Goal: Task Accomplishment & Management: Manage account settings

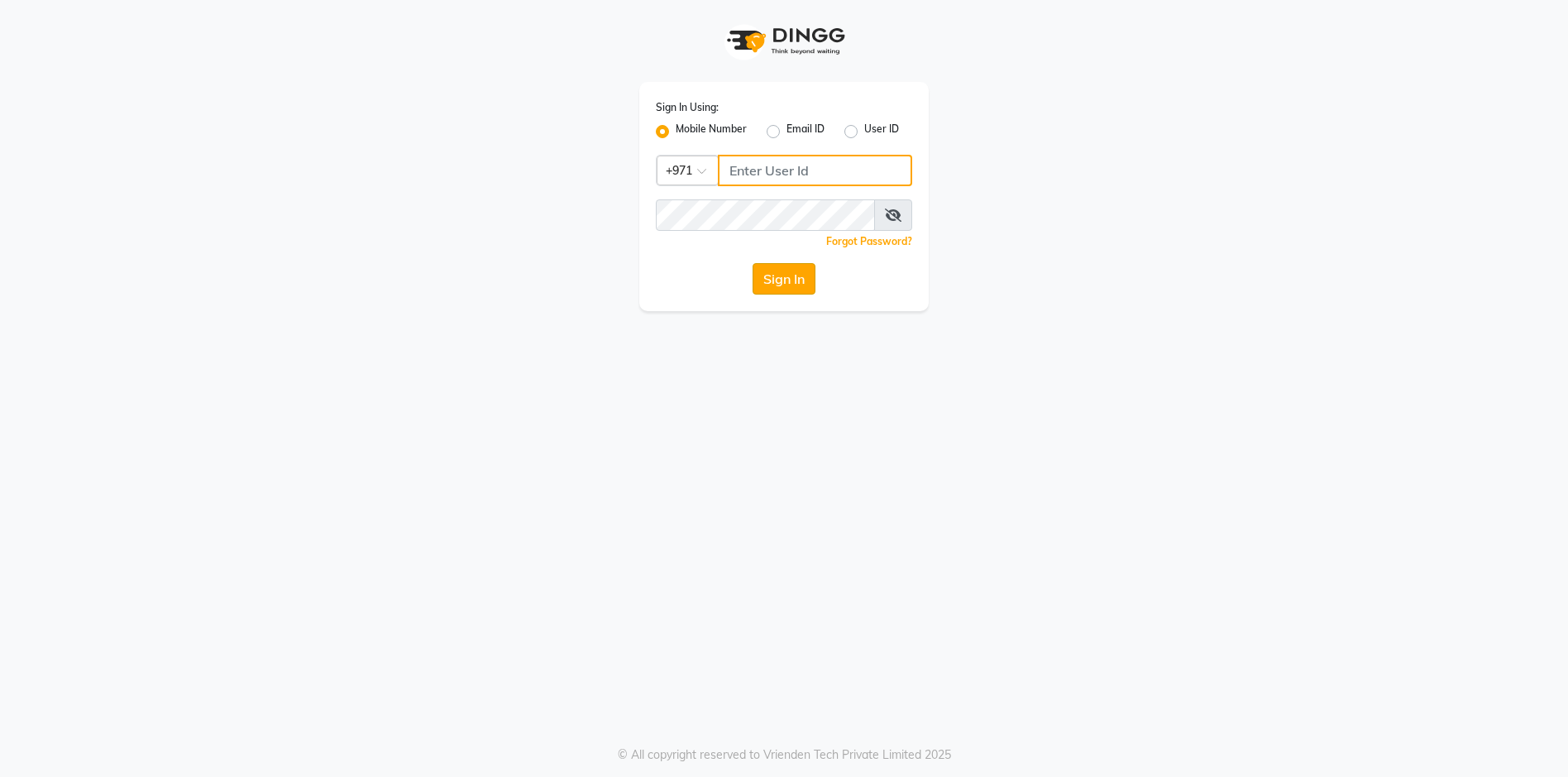
type input "543944492"
click at [805, 283] on button "Sign In" at bounding box center [784, 279] width 63 height 31
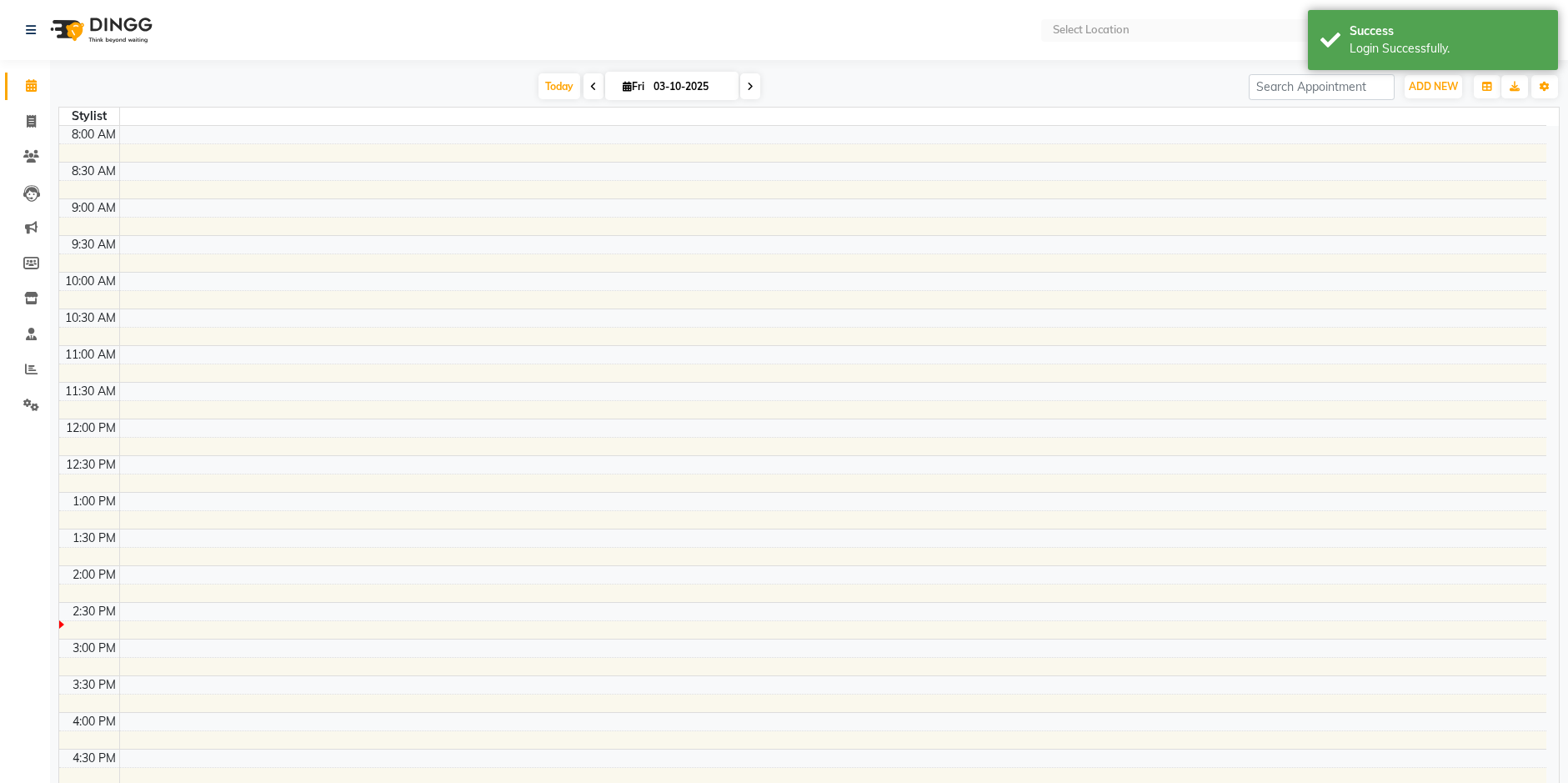
select select "en"
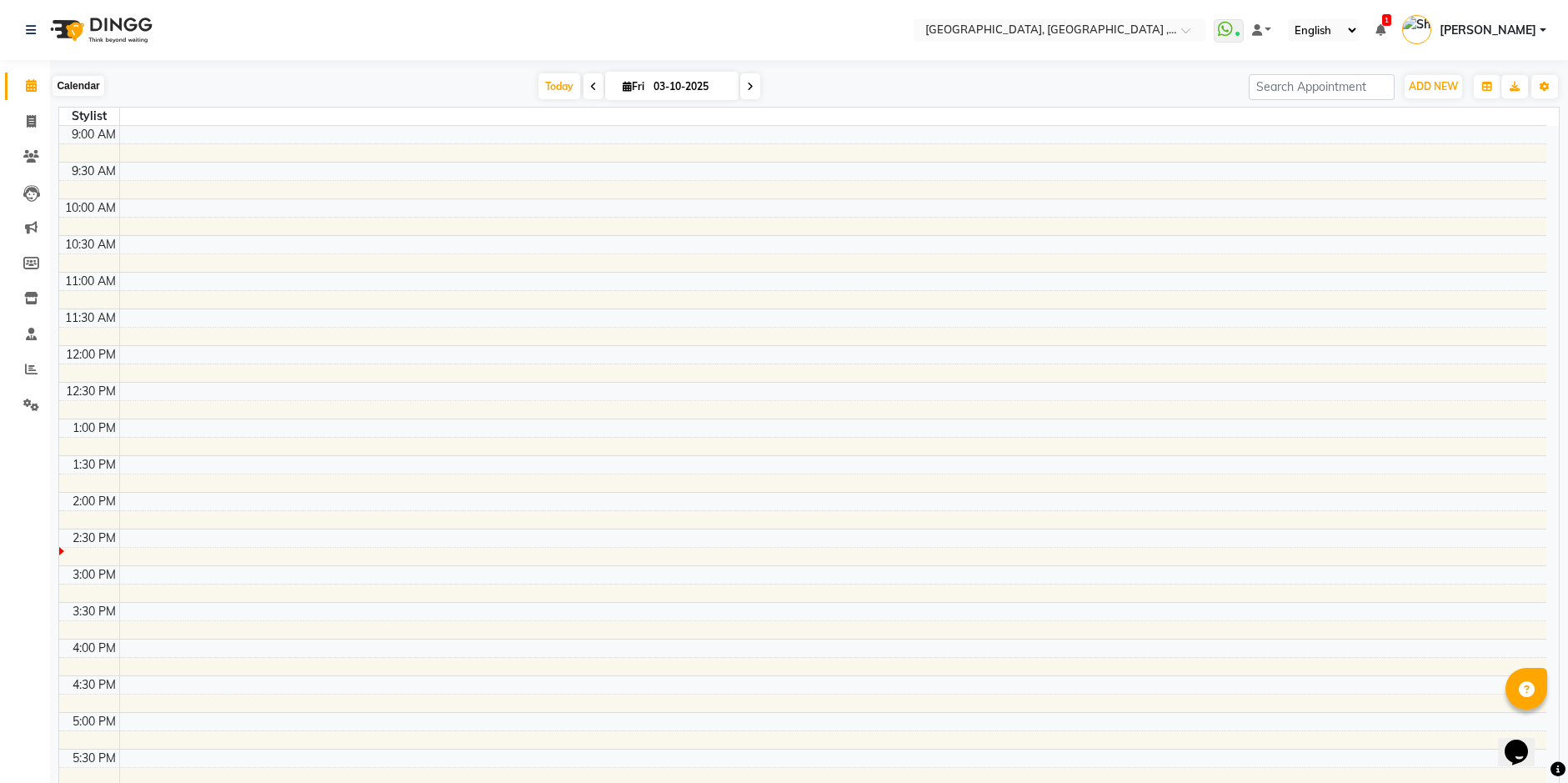
click at [28, 89] on icon at bounding box center [31, 86] width 11 height 13
click at [24, 116] on span at bounding box center [31, 122] width 29 height 19
select select "service"
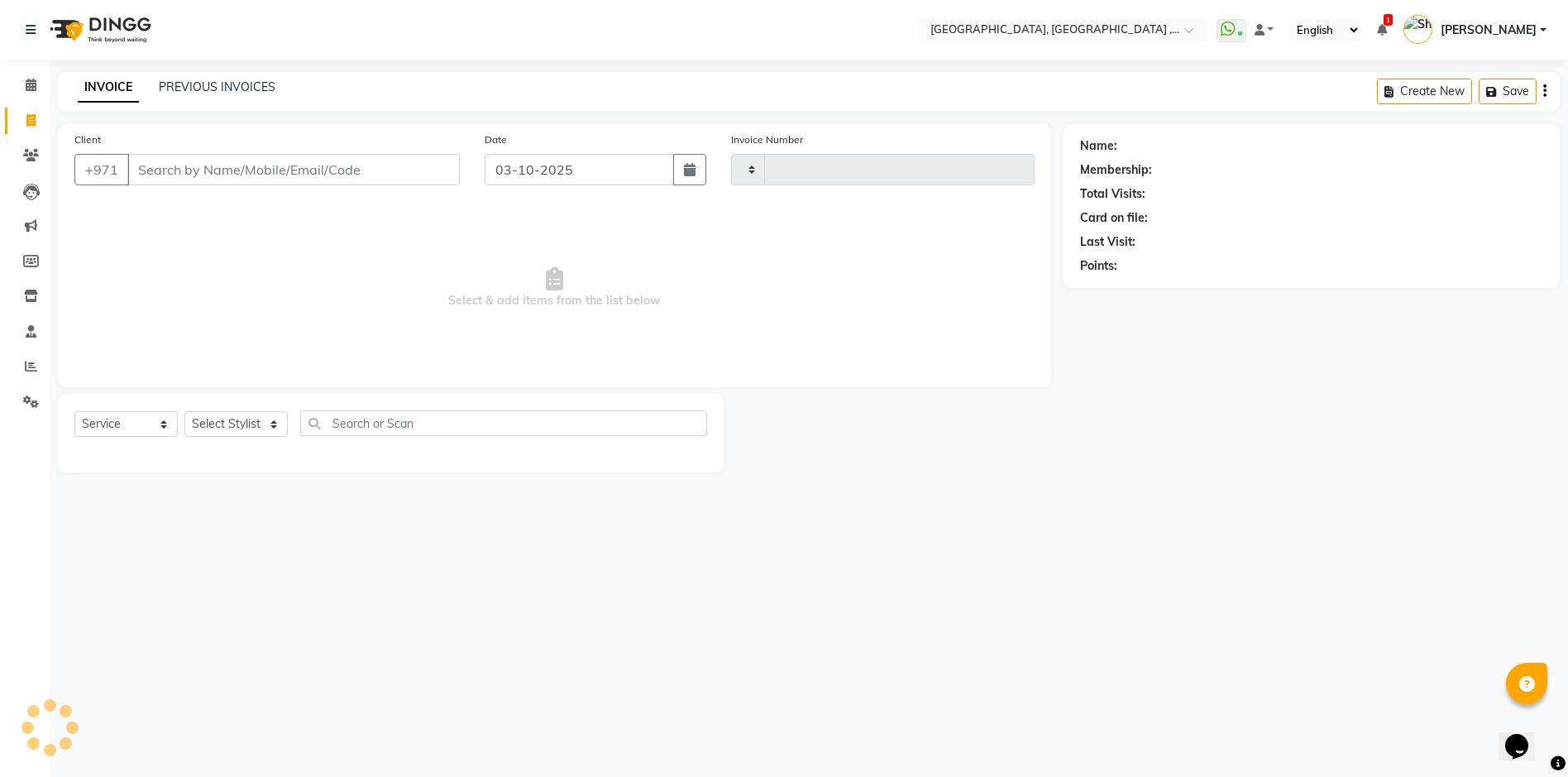
type input "5447"
select select "3838"
click at [26, 90] on icon at bounding box center [31, 85] width 11 height 13
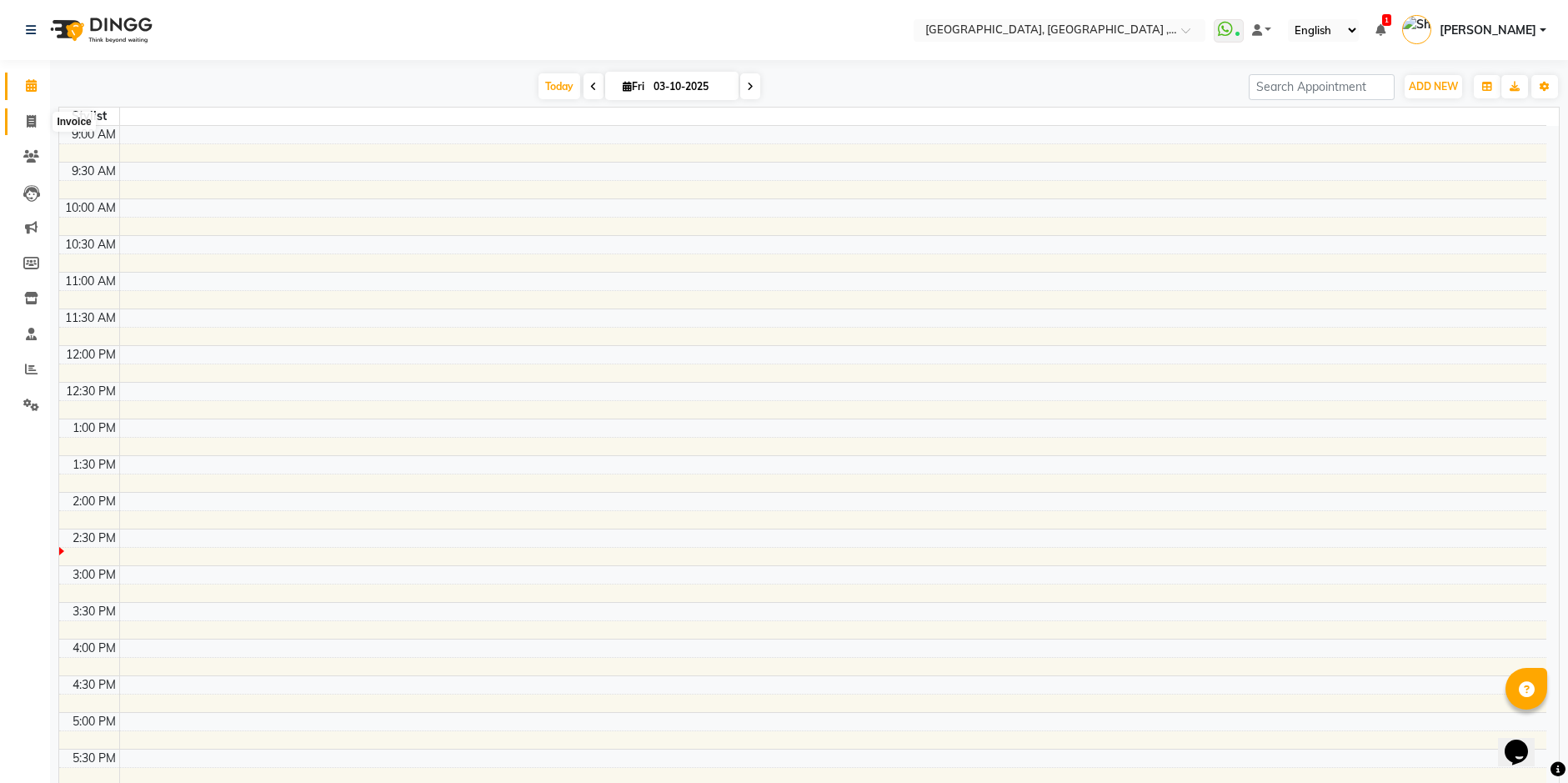
click at [32, 116] on icon at bounding box center [31, 122] width 9 height 13
select select "service"
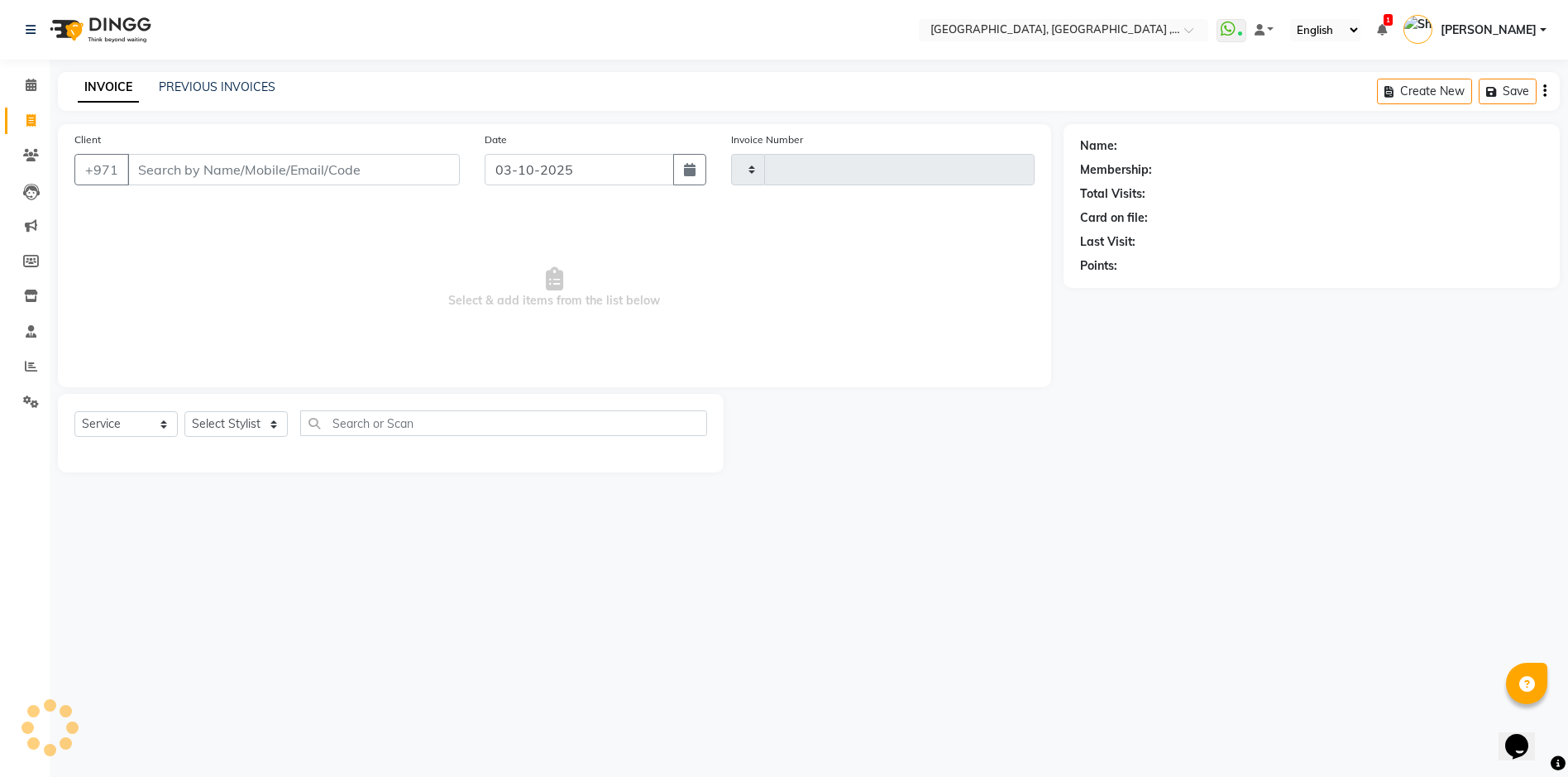
type input "5447"
select select "3838"
click at [238, 83] on link "PREVIOUS INVOICES" at bounding box center [217, 87] width 117 height 15
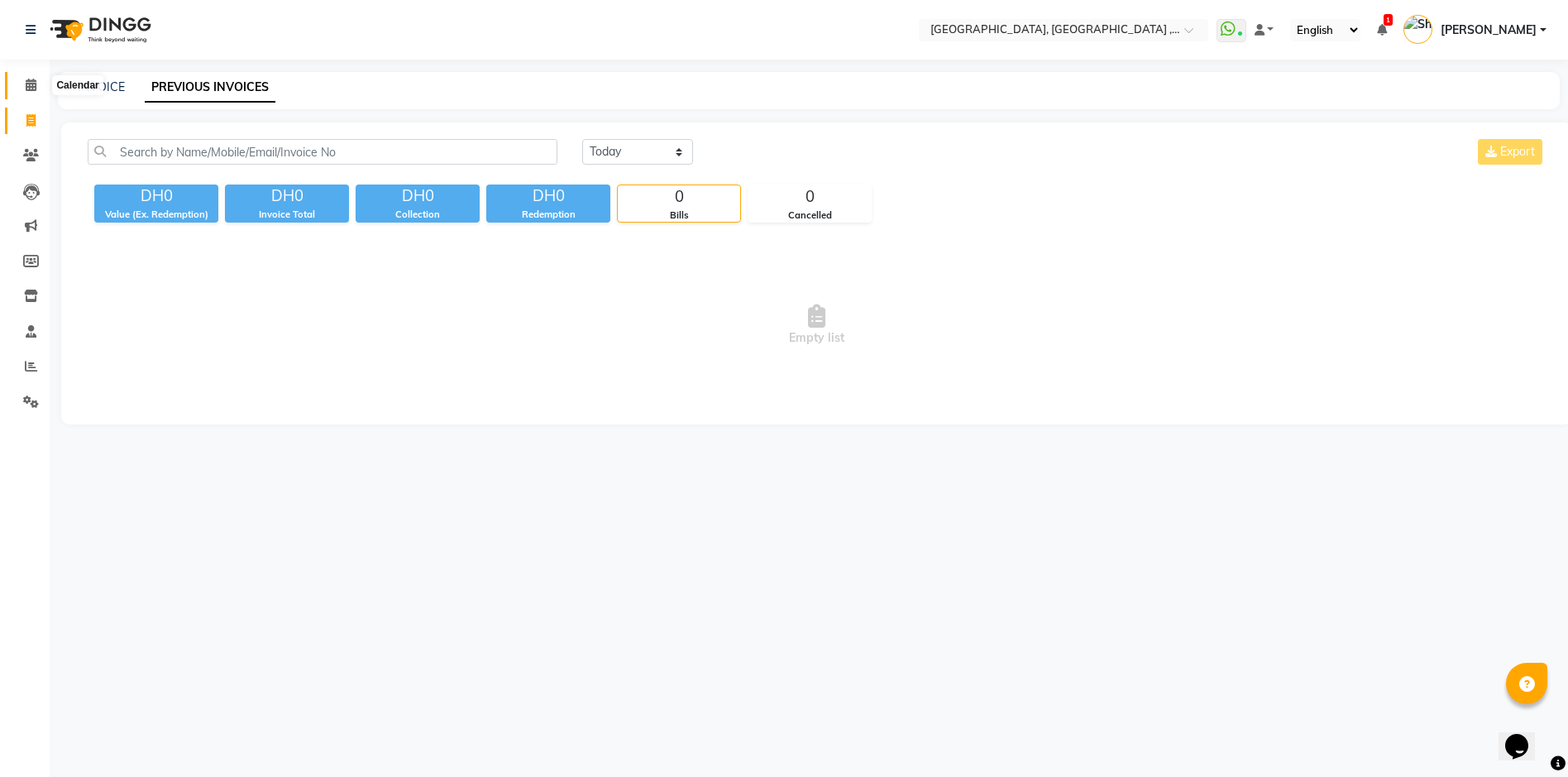
click at [20, 80] on span at bounding box center [31, 85] width 29 height 19
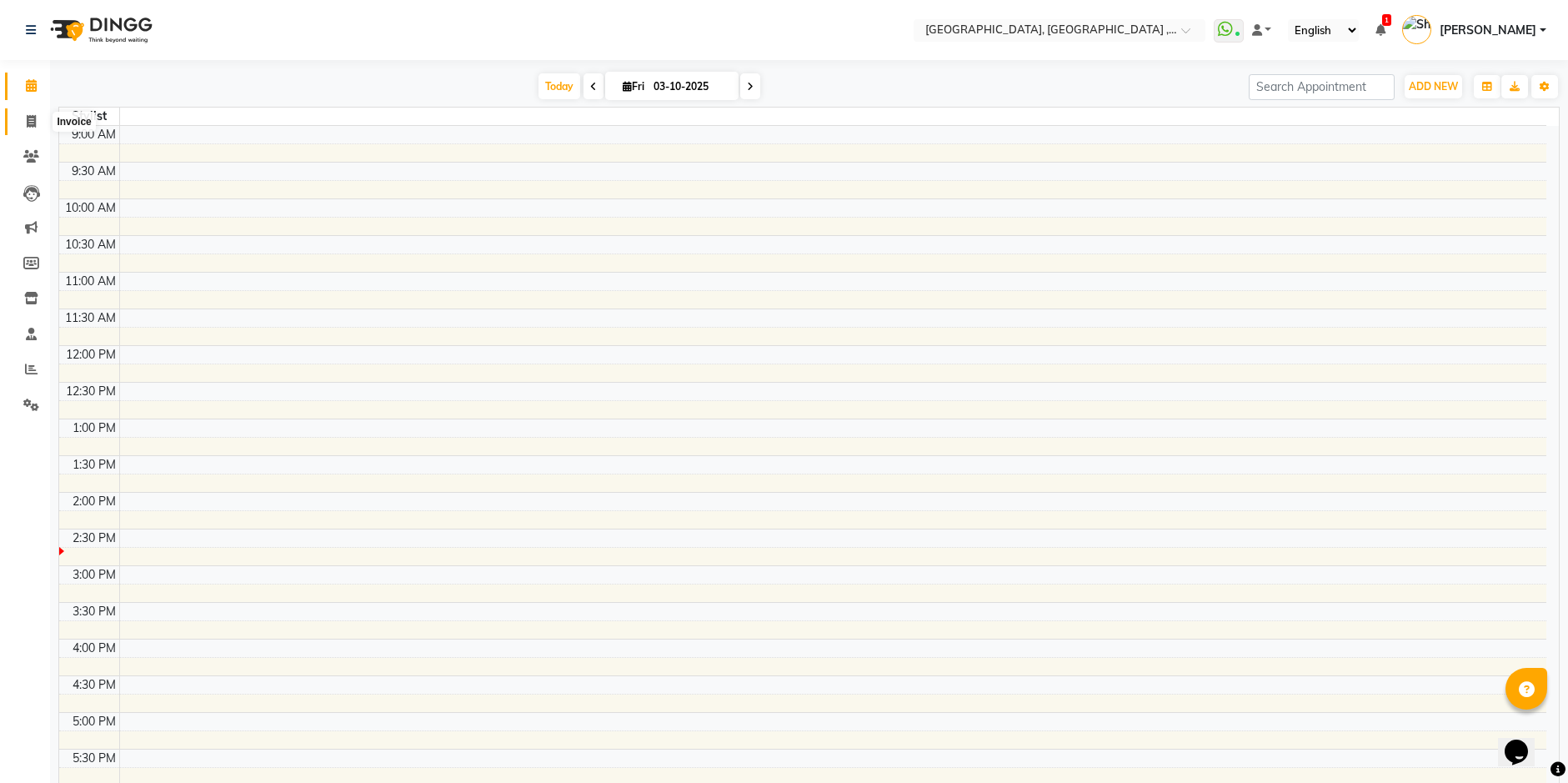
click at [29, 112] on span at bounding box center [31, 122] width 29 height 19
select select "service"
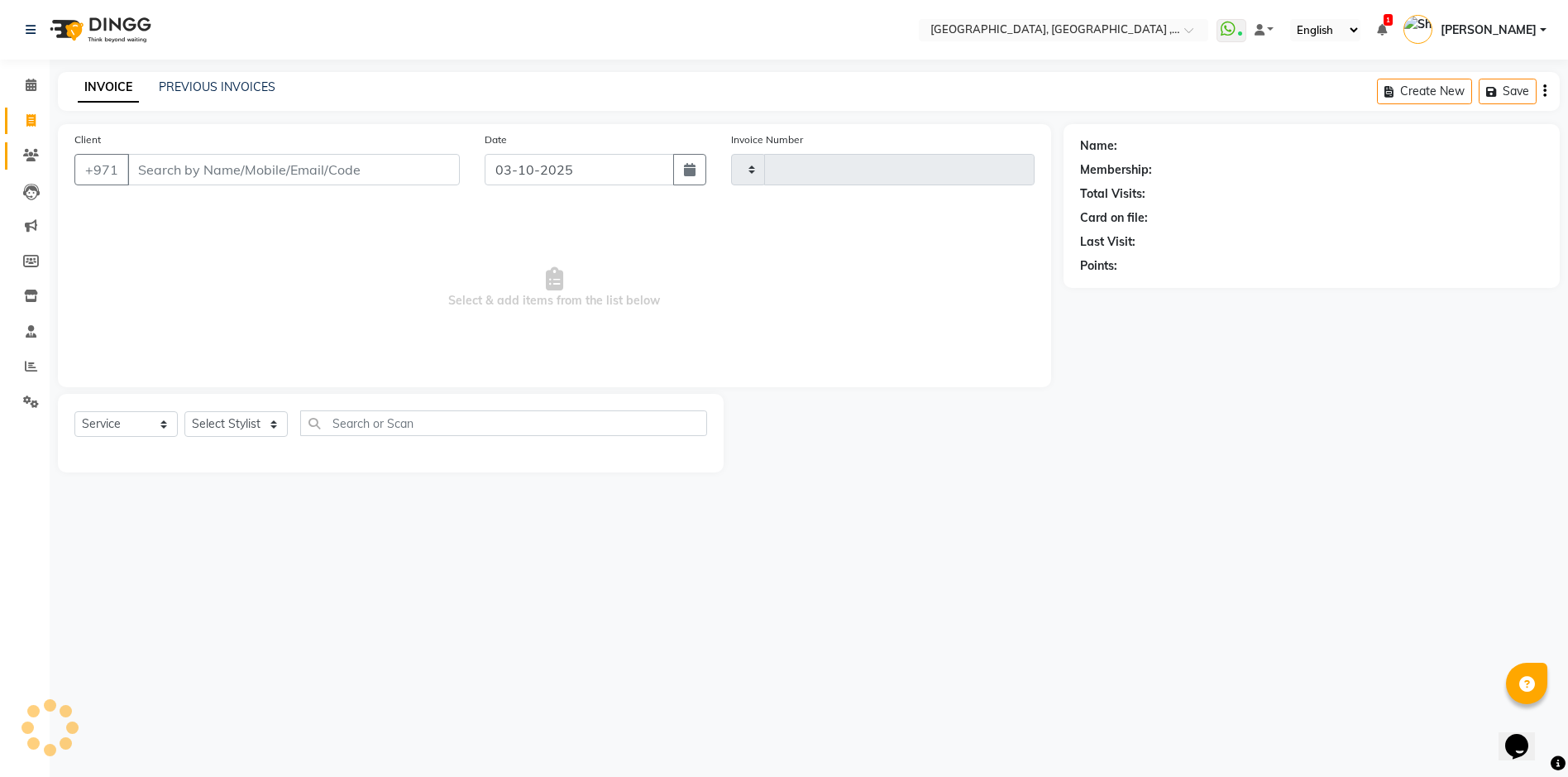
type input "5447"
click at [15, 148] on link "Clients" at bounding box center [24, 156] width 39 height 27
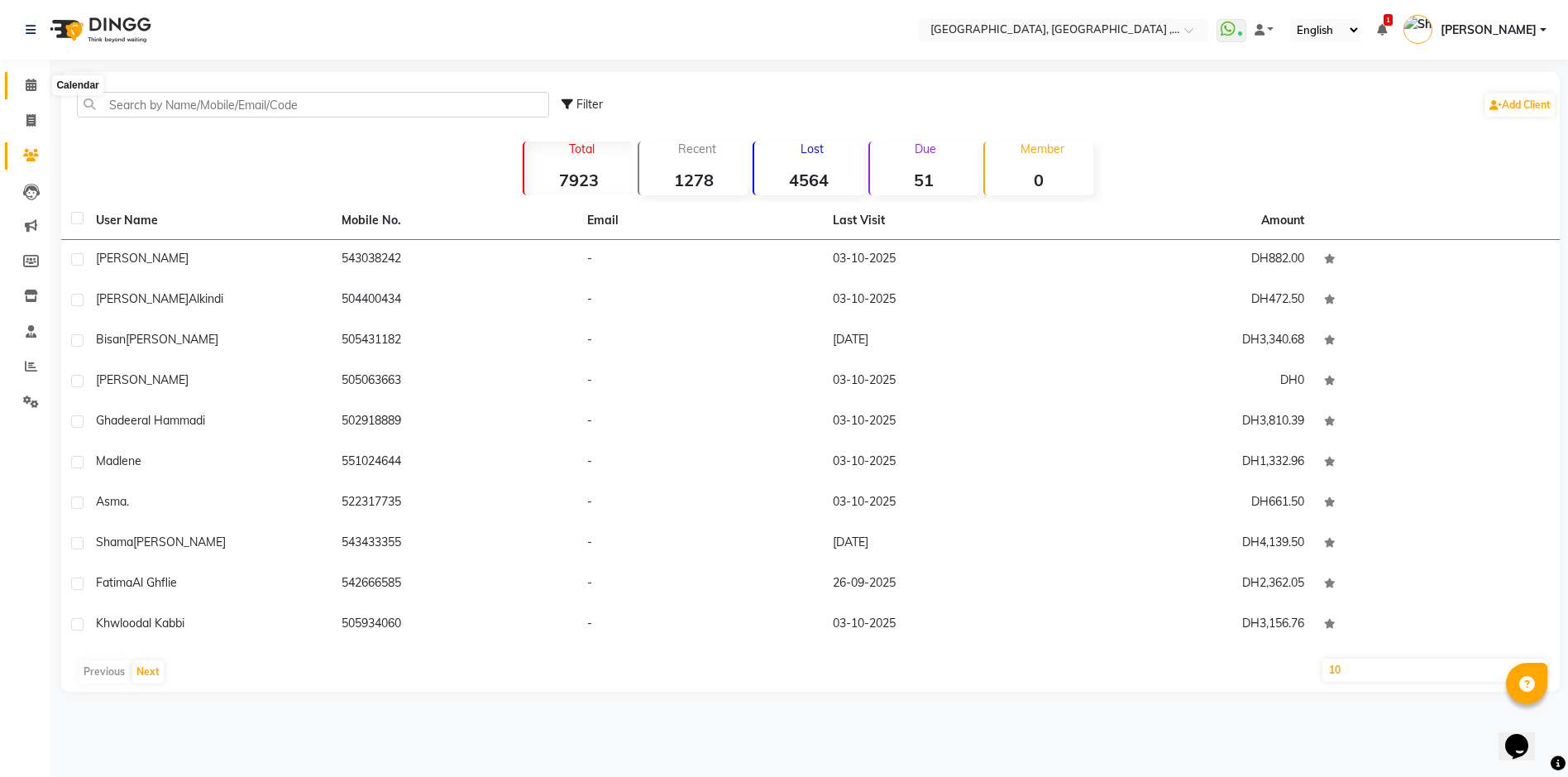
click at [24, 88] on span at bounding box center [31, 85] width 29 height 19
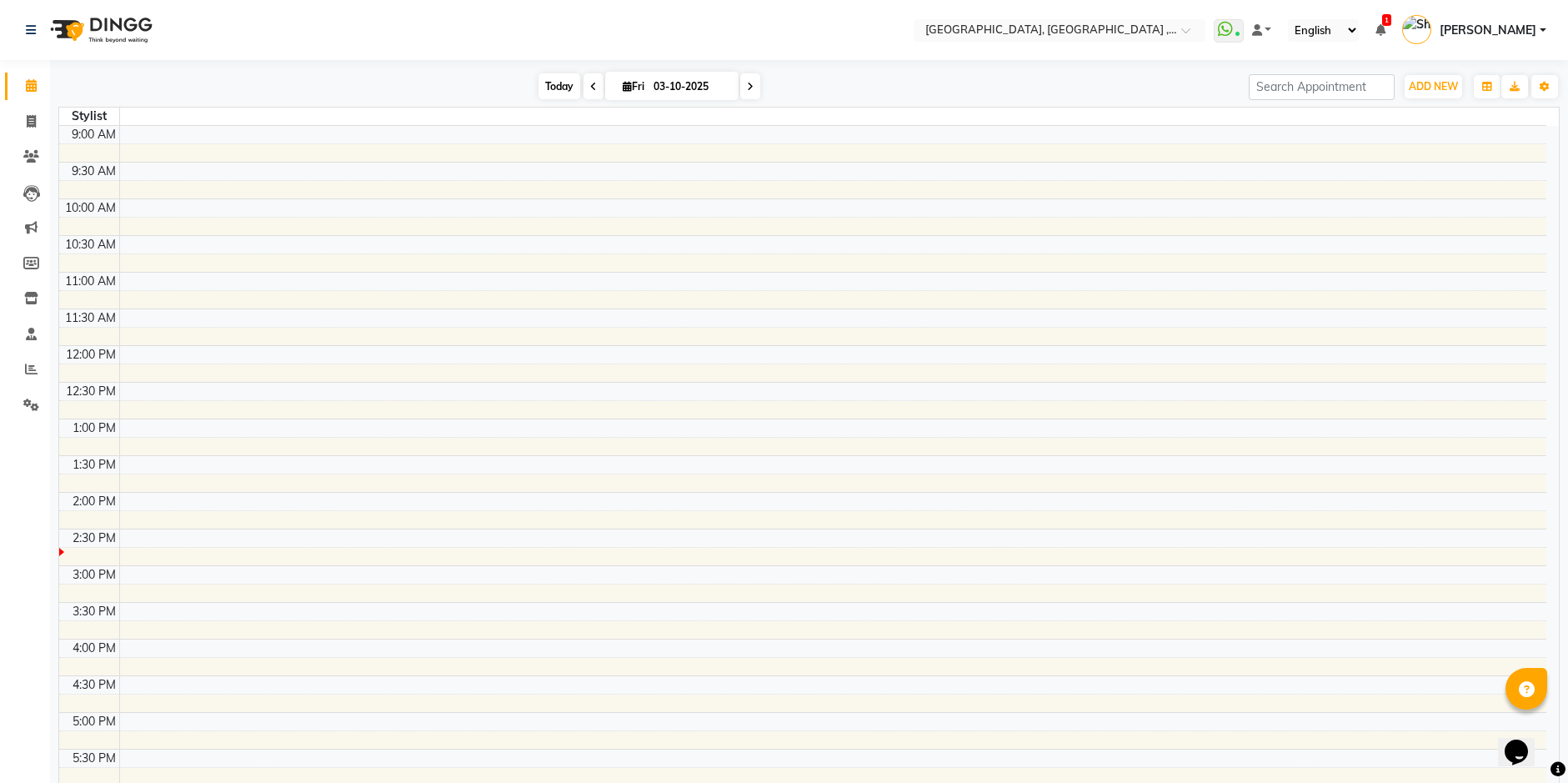
click at [552, 82] on span "Today" at bounding box center [559, 87] width 41 height 26
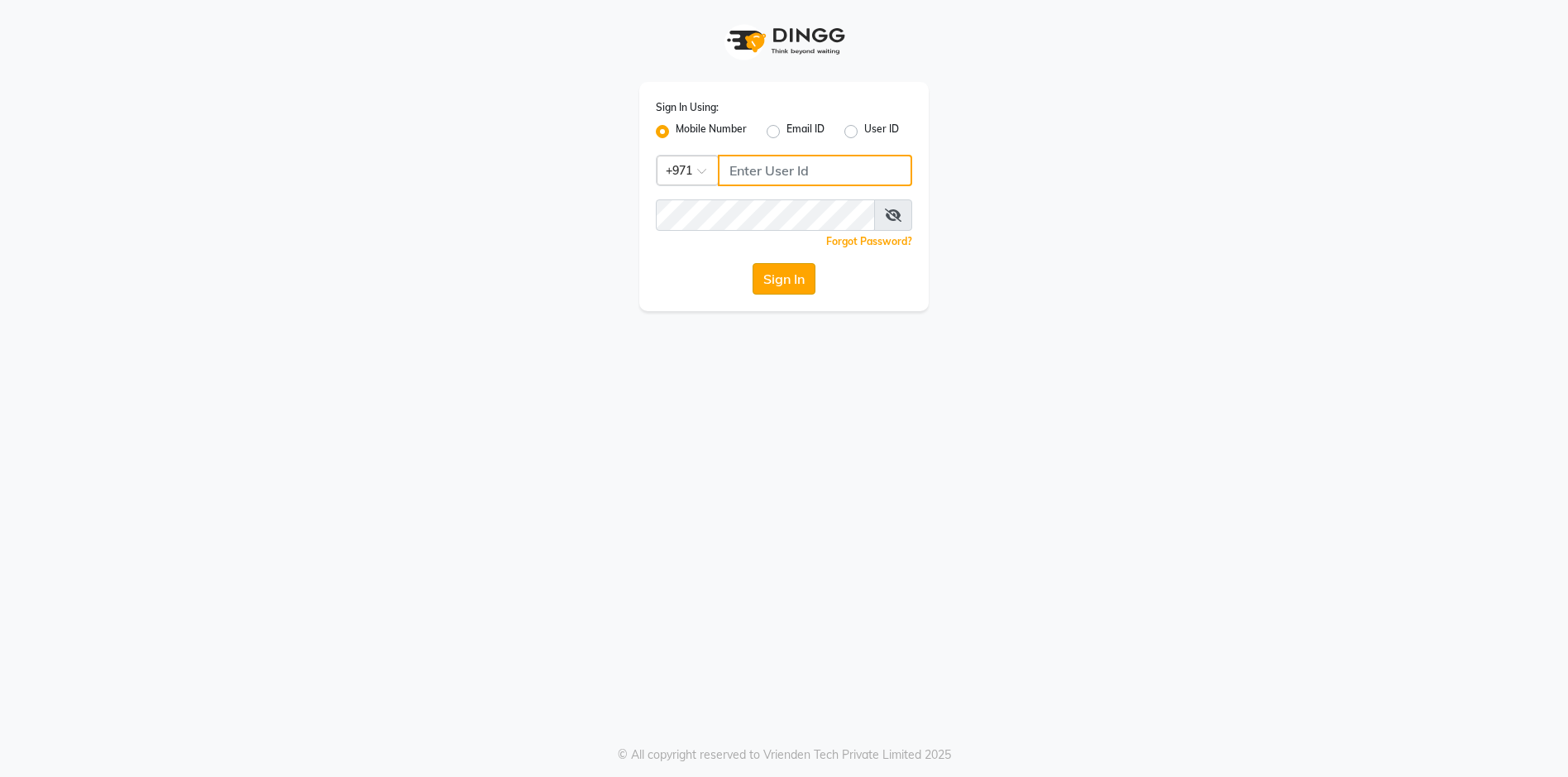
type input "543944492"
click at [781, 286] on button "Sign In" at bounding box center [784, 279] width 63 height 31
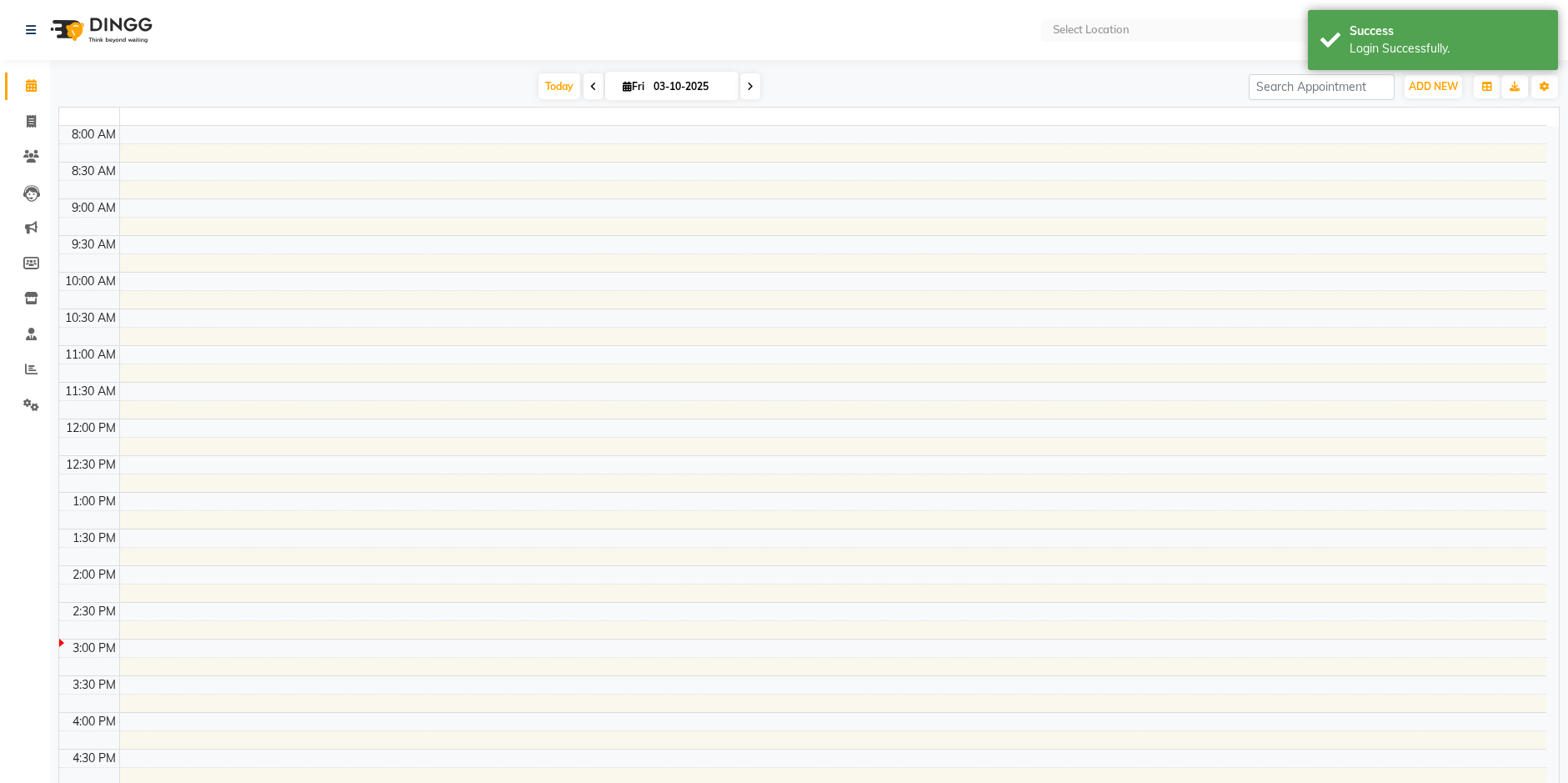
select select "en"
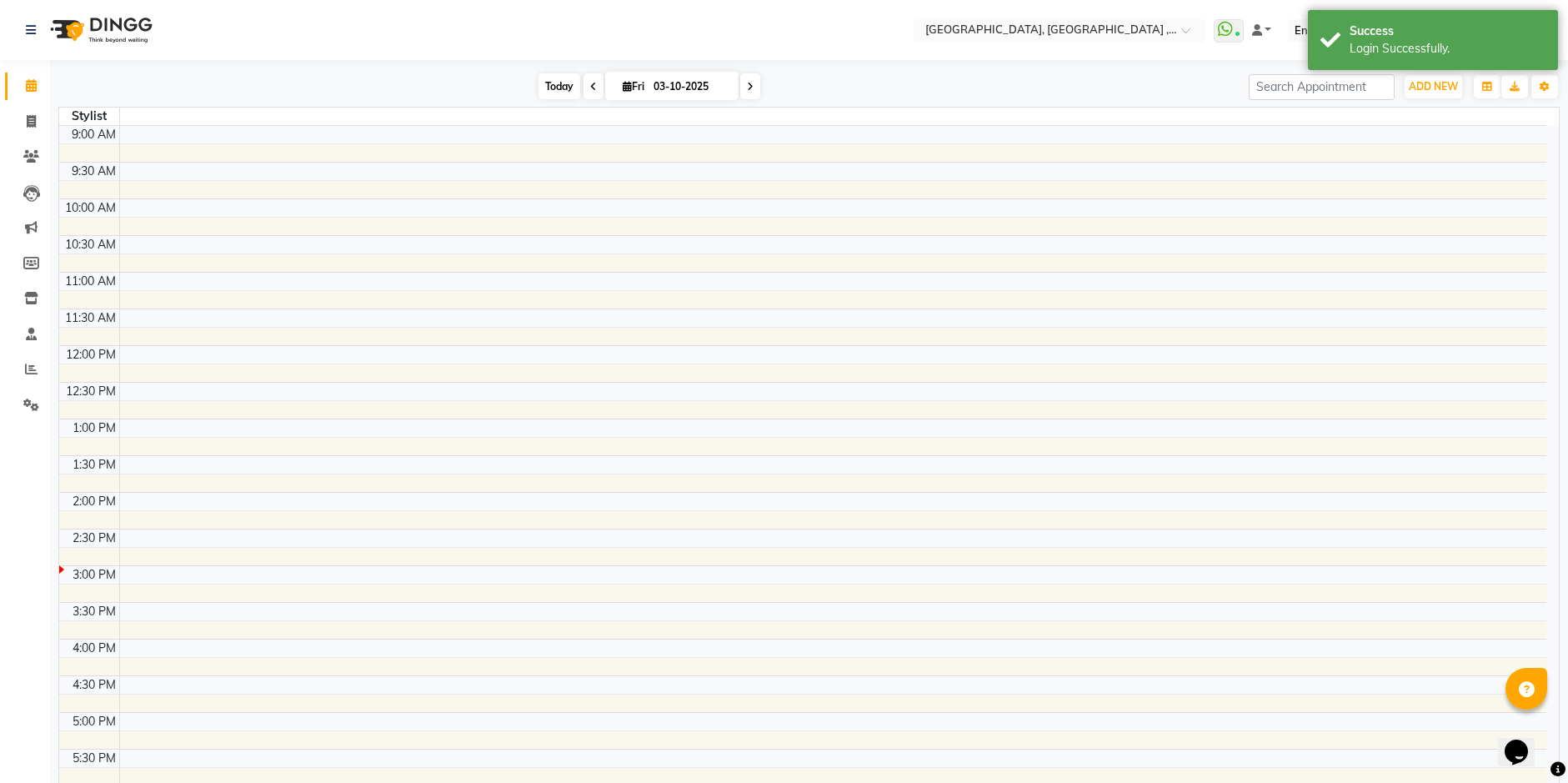
click at [547, 83] on span "Today" at bounding box center [559, 87] width 41 height 26
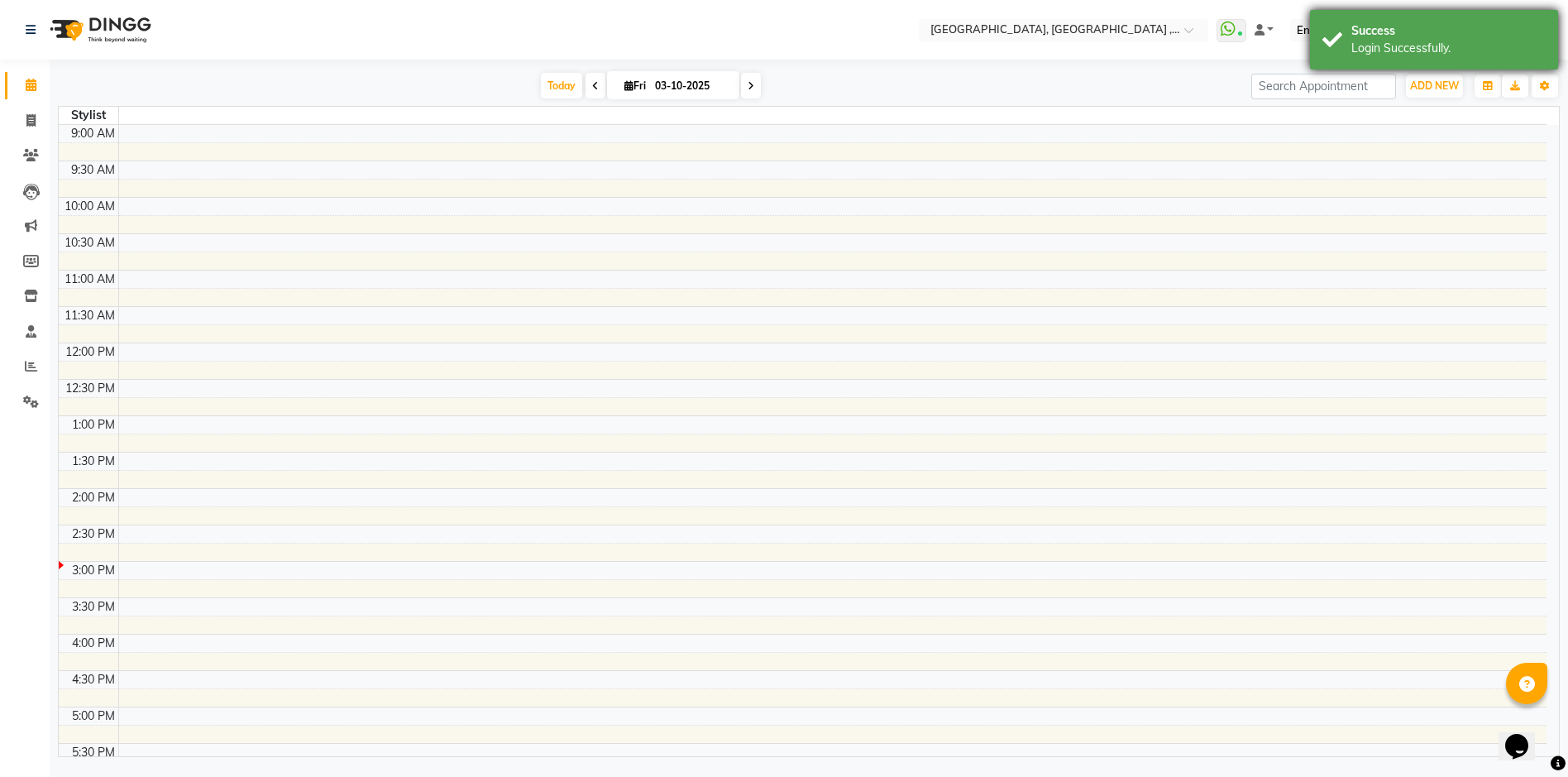
click at [1334, 41] on div "Success Login Successfully." at bounding box center [1435, 39] width 249 height 59
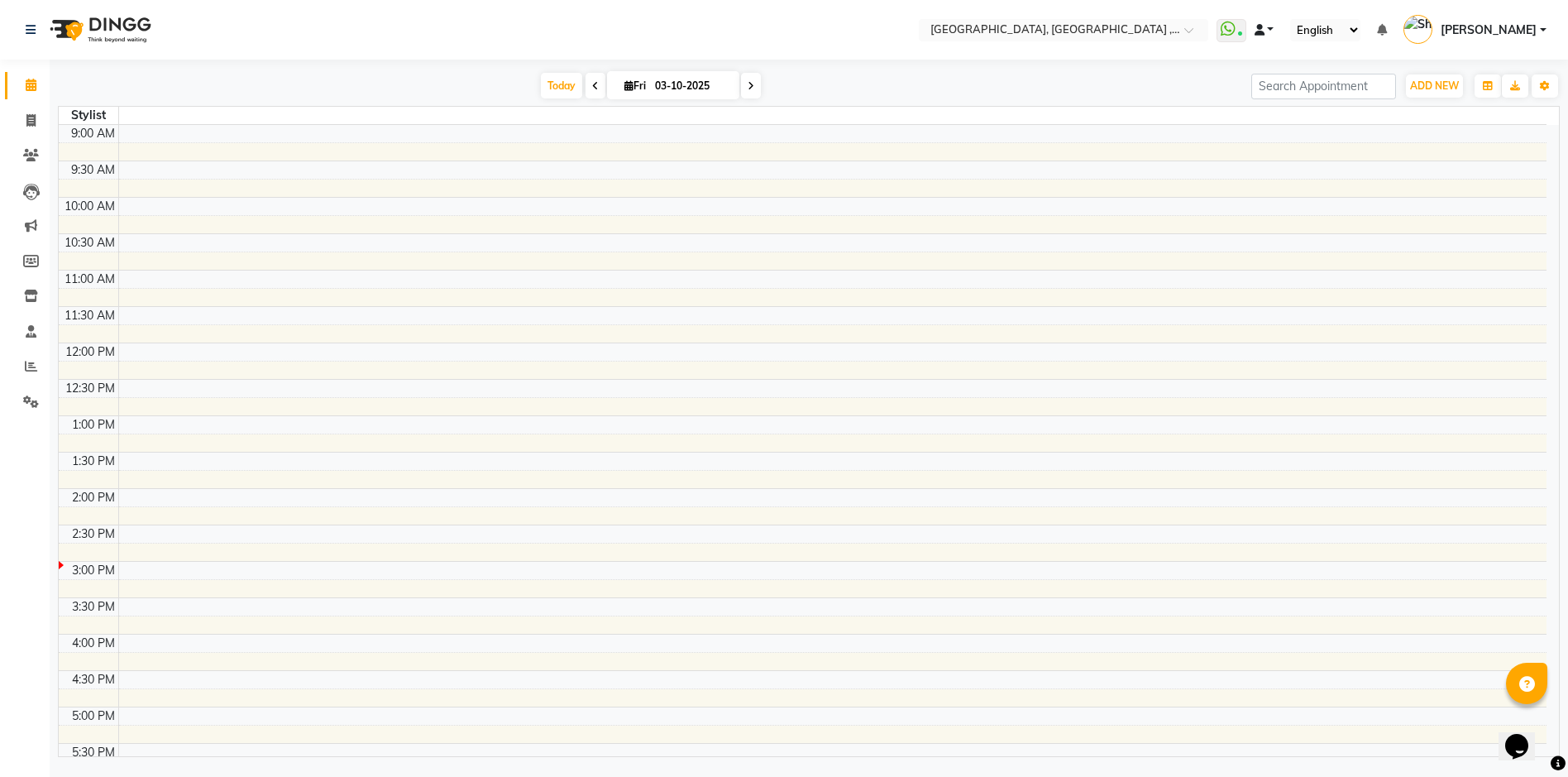
click at [1275, 30] on link at bounding box center [1265, 30] width 20 height 17
click at [1337, 86] on span "My Panel" at bounding box center [1314, 80] width 46 height 13
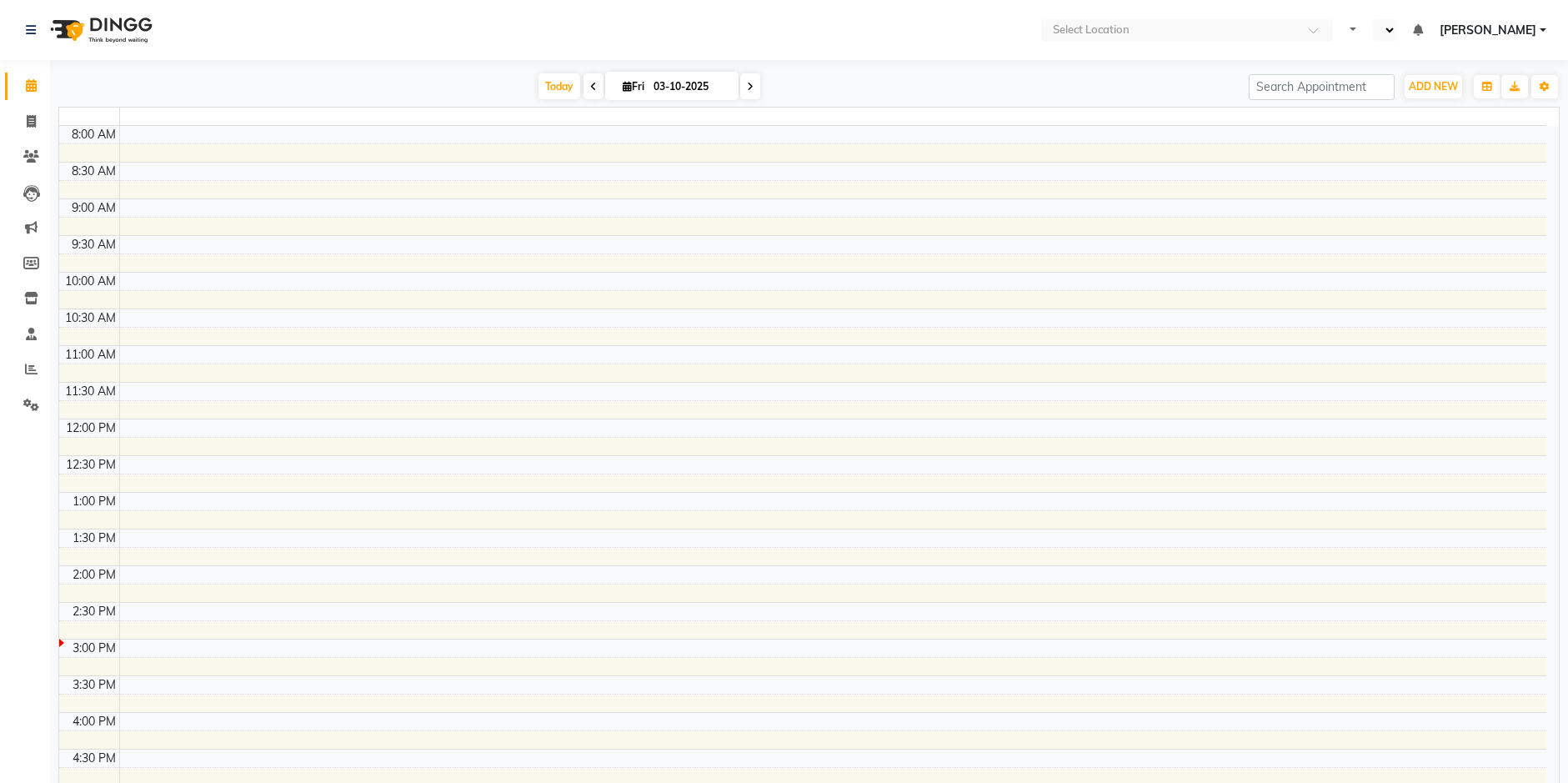
select select "en"
click at [1531, 23] on span "[PERSON_NAME]" at bounding box center [1487, 30] width 97 height 18
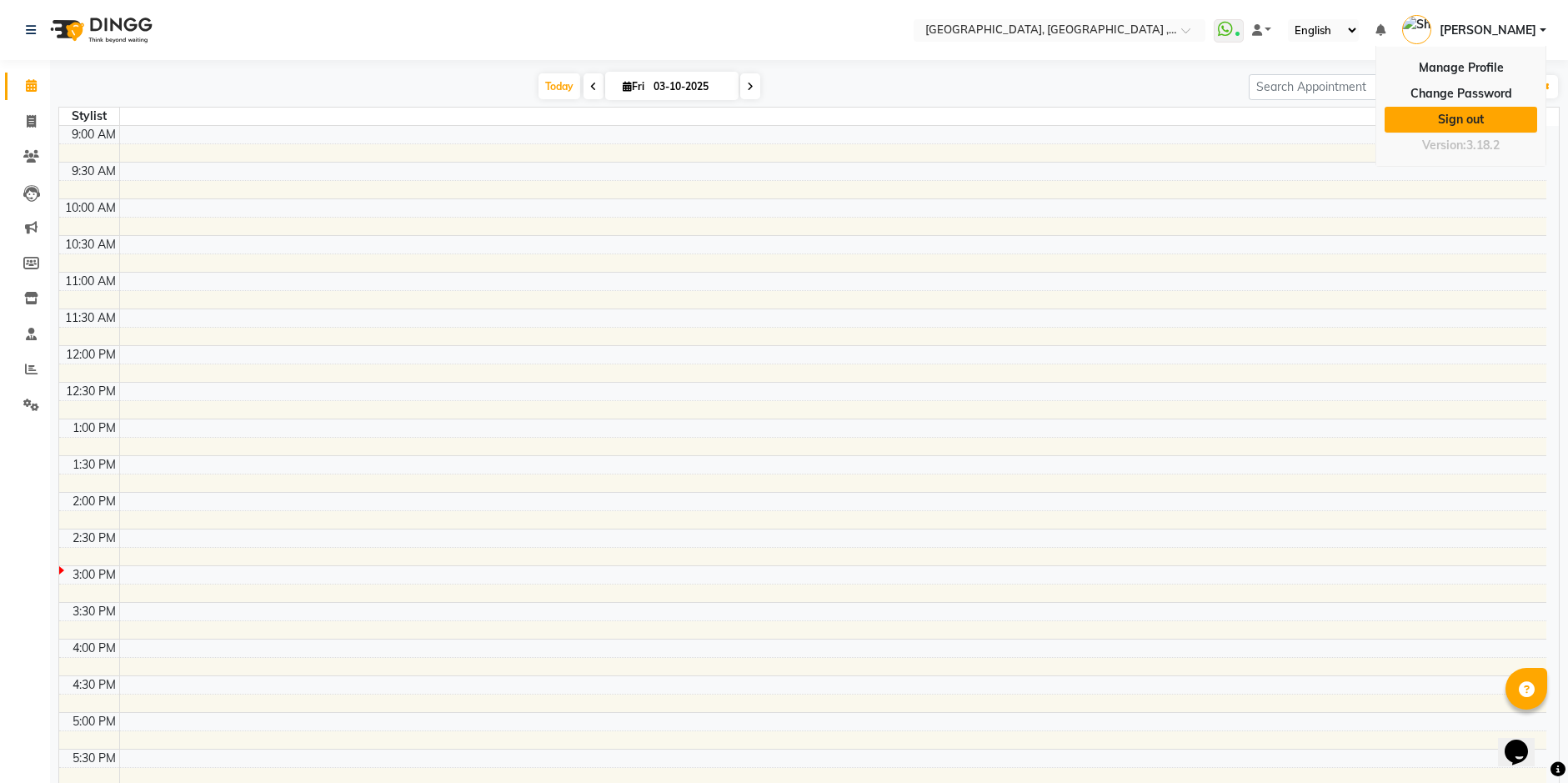
click at [1469, 119] on link "Sign out" at bounding box center [1461, 120] width 153 height 26
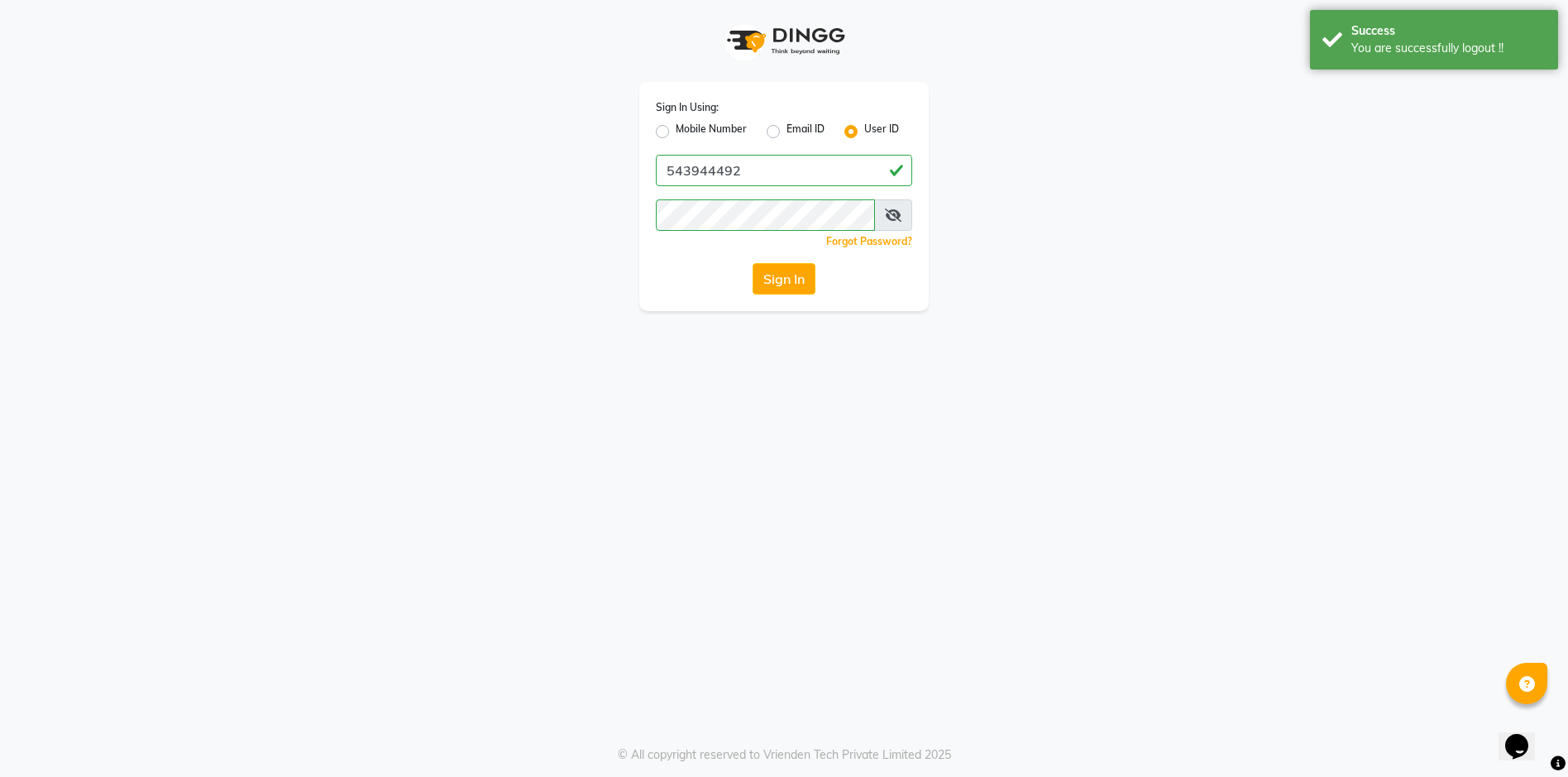
click at [892, 220] on icon at bounding box center [894, 215] width 16 height 13
click at [892, 220] on icon at bounding box center [894, 215] width 15 height 13
click at [811, 269] on button "Sign In" at bounding box center [784, 279] width 63 height 31
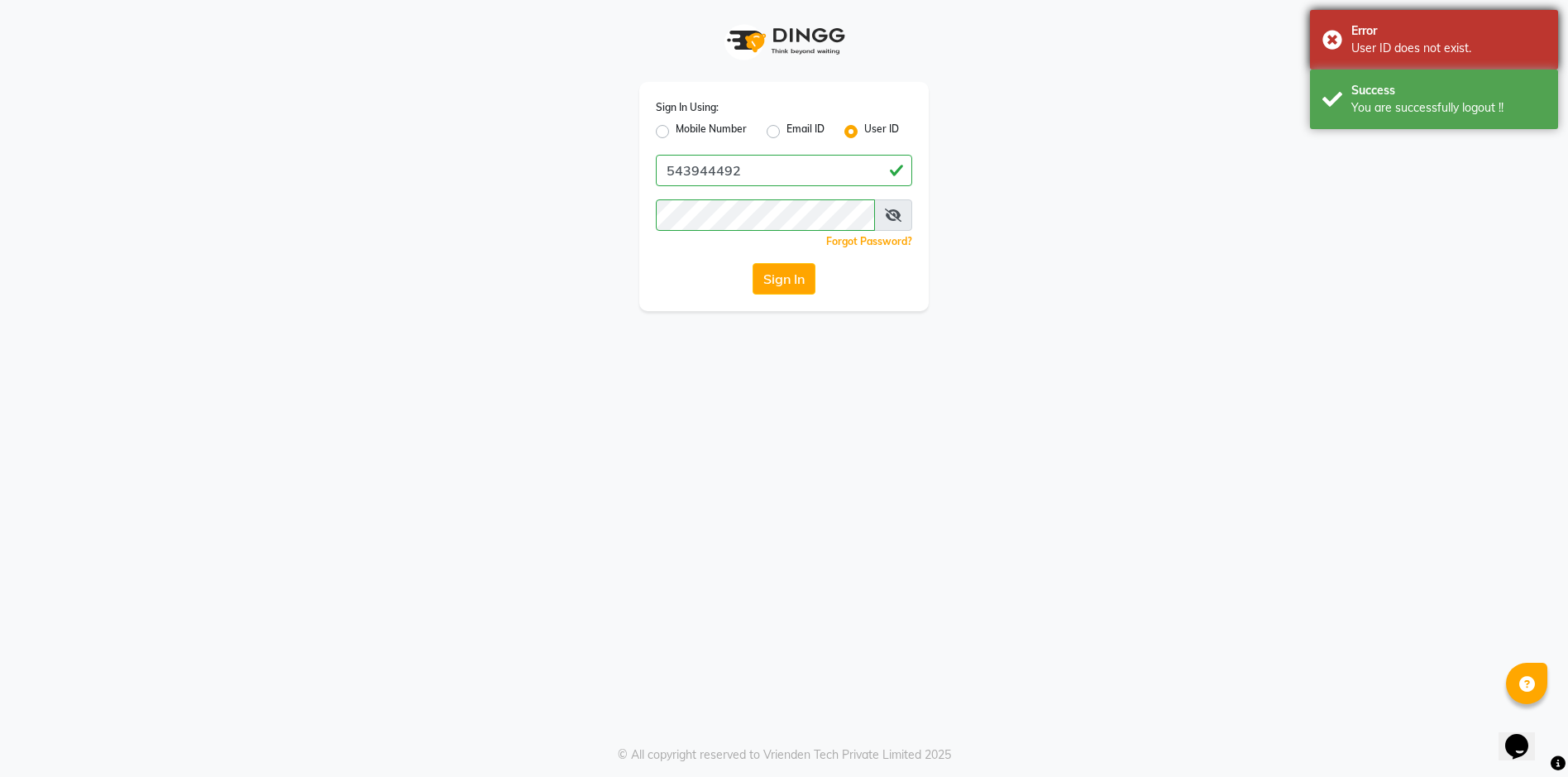
click at [1329, 35] on div "Error User ID does not exist." at bounding box center [1435, 39] width 249 height 59
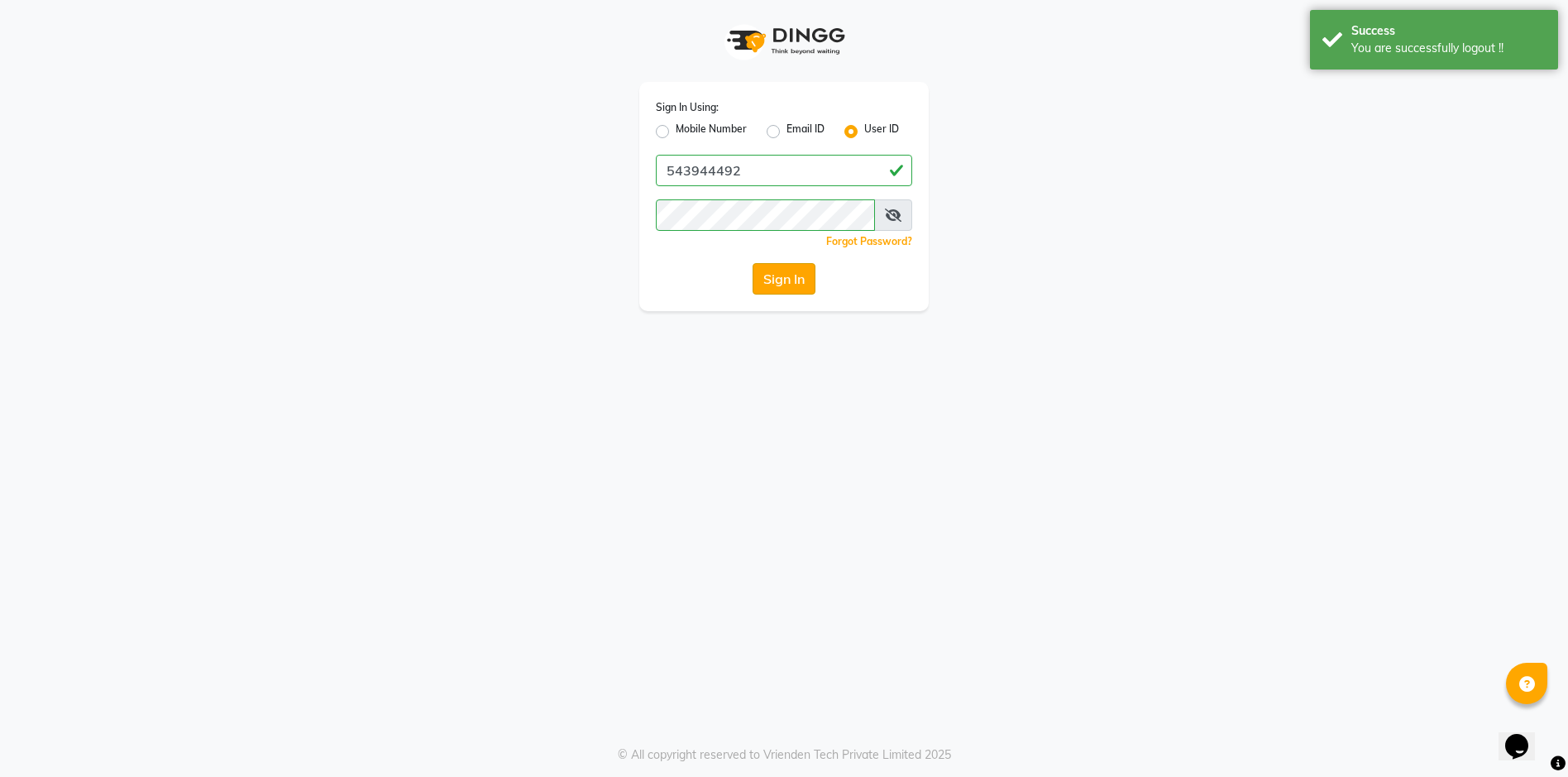
click at [793, 280] on button "Sign In" at bounding box center [784, 279] width 63 height 31
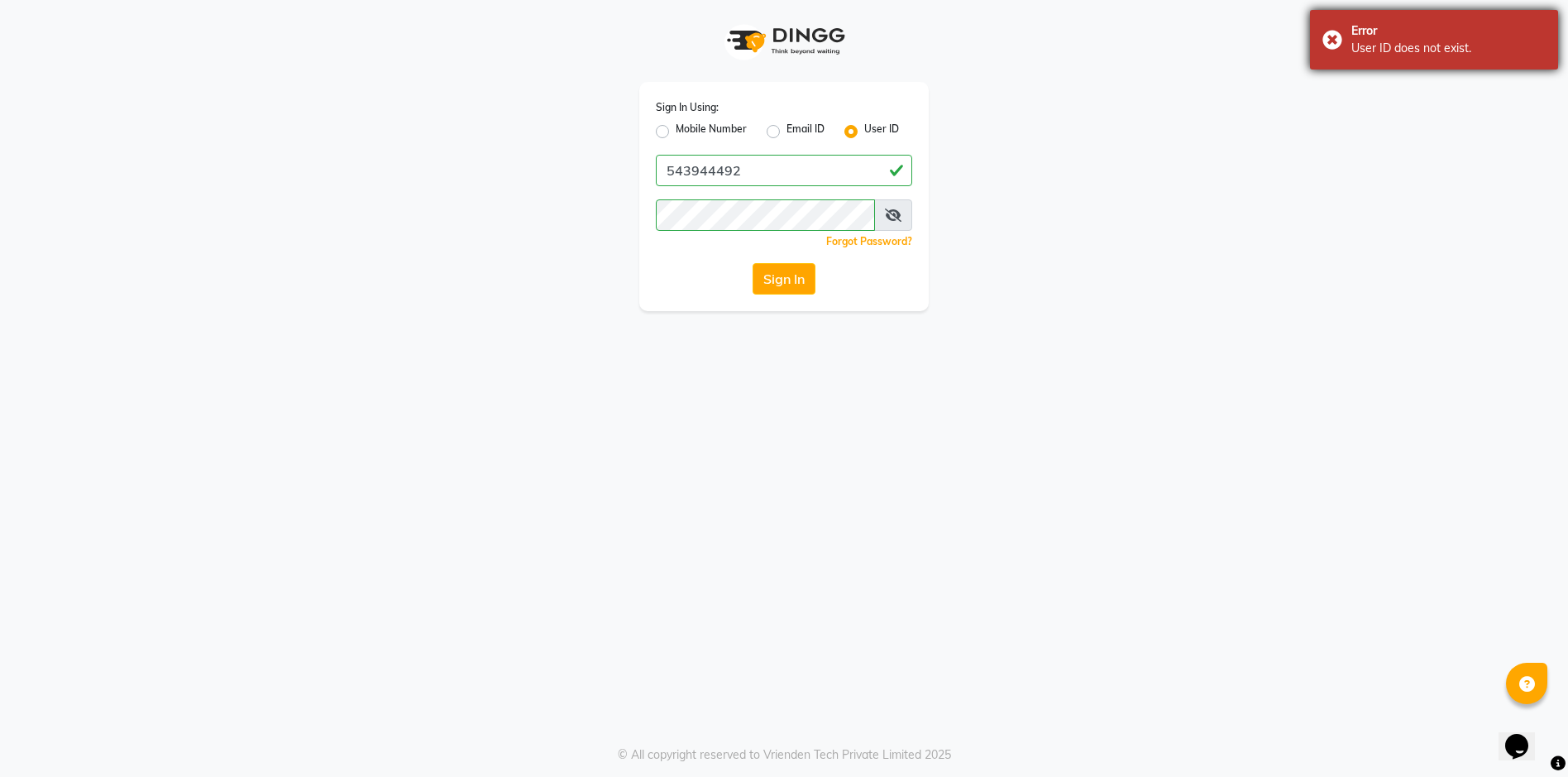
click at [1328, 31] on div "Error User ID does not exist." at bounding box center [1435, 39] width 249 height 59
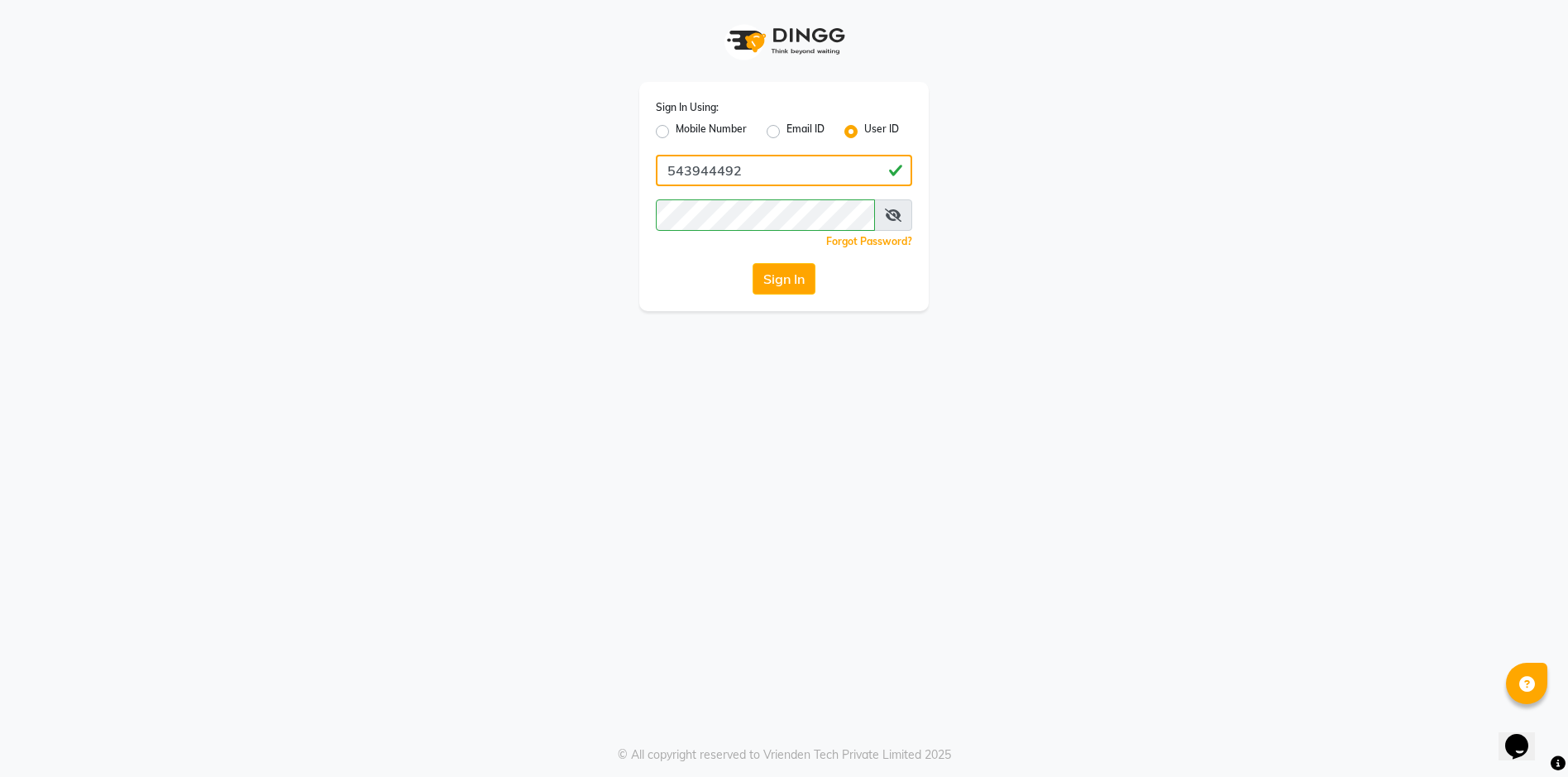
click at [790, 166] on input "543944492" at bounding box center [784, 170] width 257 height 31
click at [655, 126] on div "Sign In Using: Mobile Number Email ID User ID 543944492 Remember me Forgot Pass…" at bounding box center [784, 197] width 290 height 229
click at [783, 162] on input "543944492" at bounding box center [784, 170] width 257 height 31
click at [797, 170] on input "543944492" at bounding box center [784, 170] width 257 height 31
click at [767, 164] on input "543944492" at bounding box center [784, 170] width 257 height 31
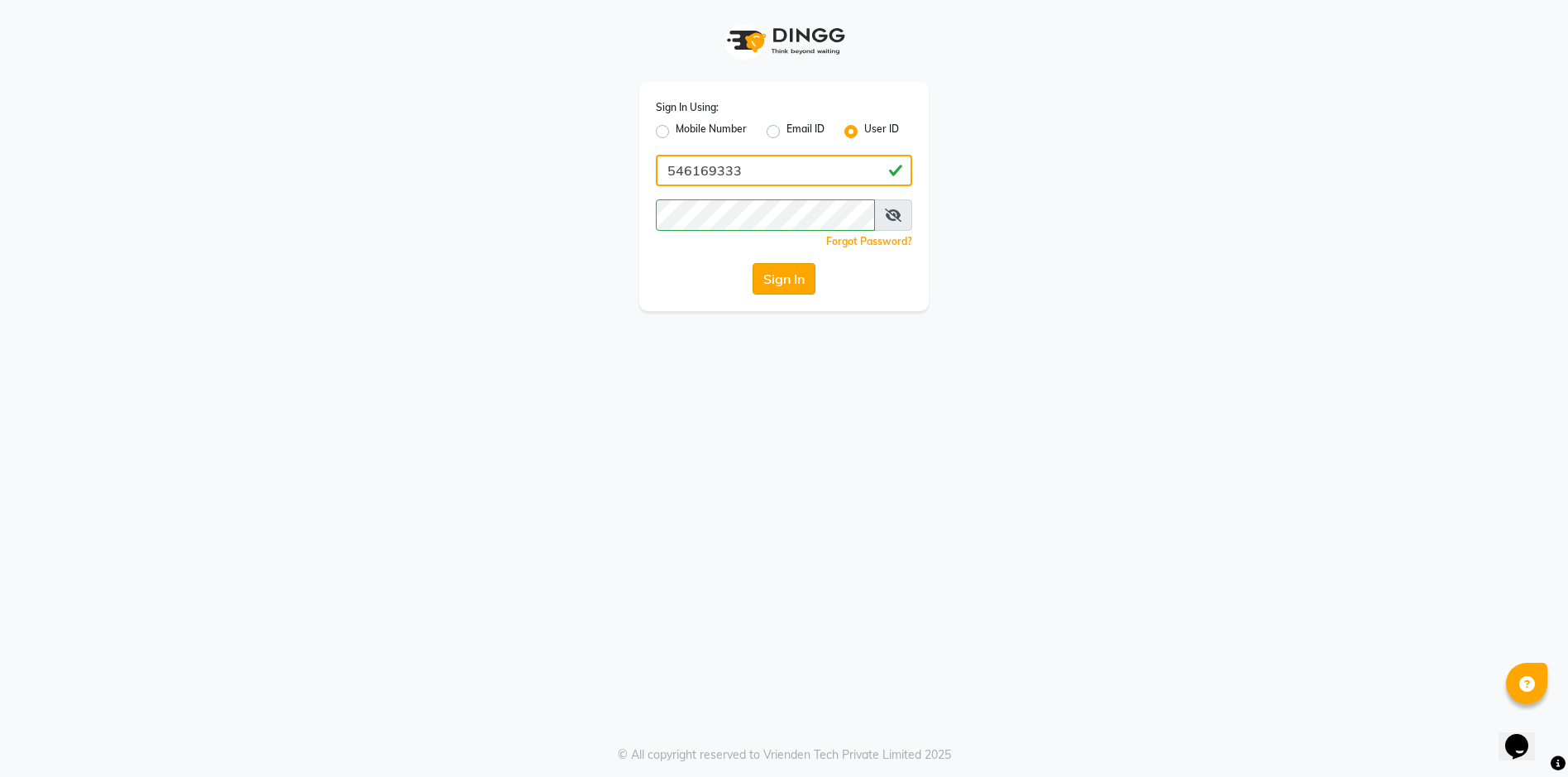
type input "546169333"
click at [768, 282] on button "Sign In" at bounding box center [784, 279] width 63 height 31
type input "543944492"
click at [676, 132] on label "Mobile Number" at bounding box center [712, 132] width 71 height 20
click at [676, 132] on input "Mobile Number" at bounding box center [682, 127] width 11 height 11
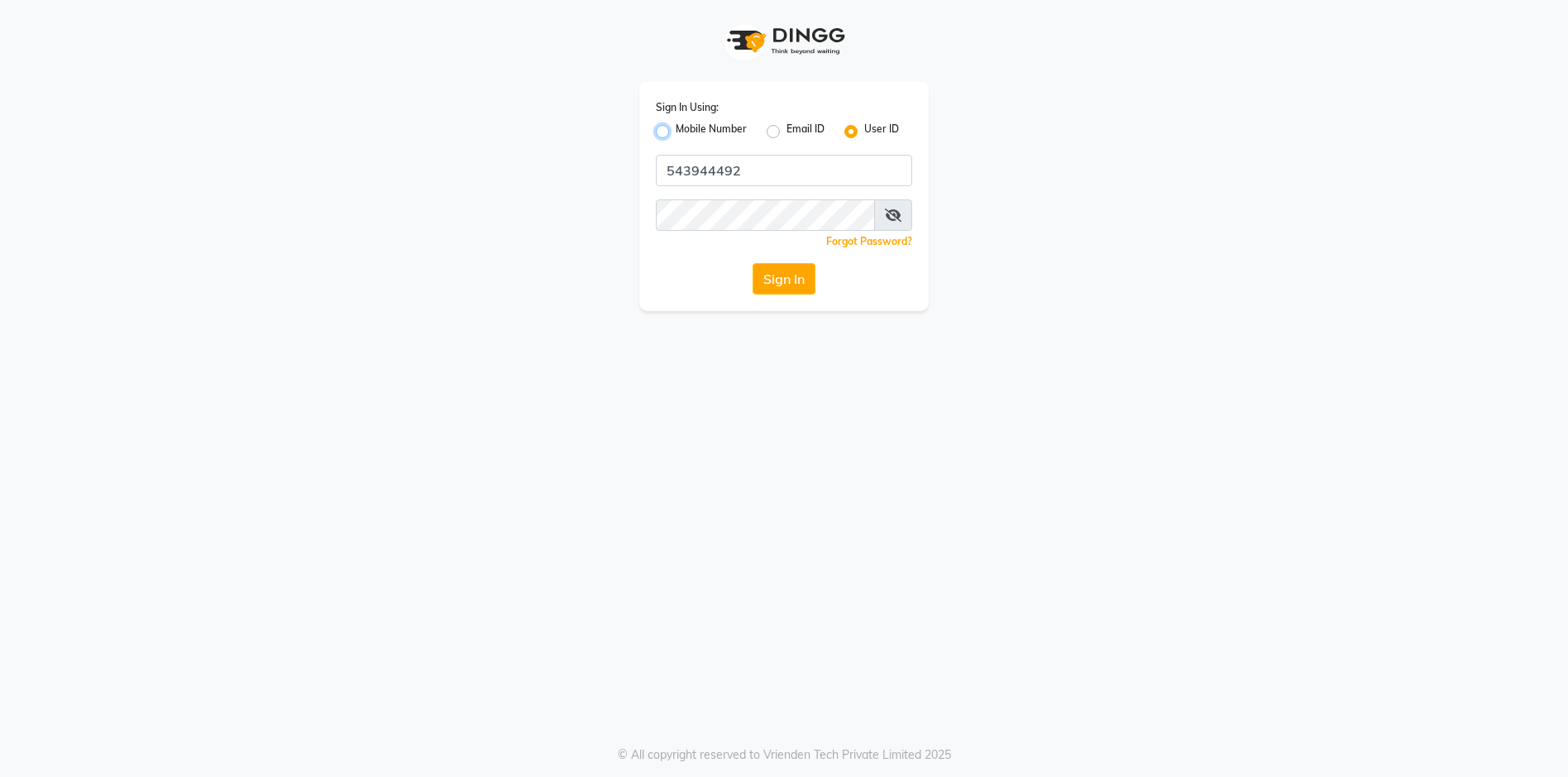
radio input "true"
radio input "false"
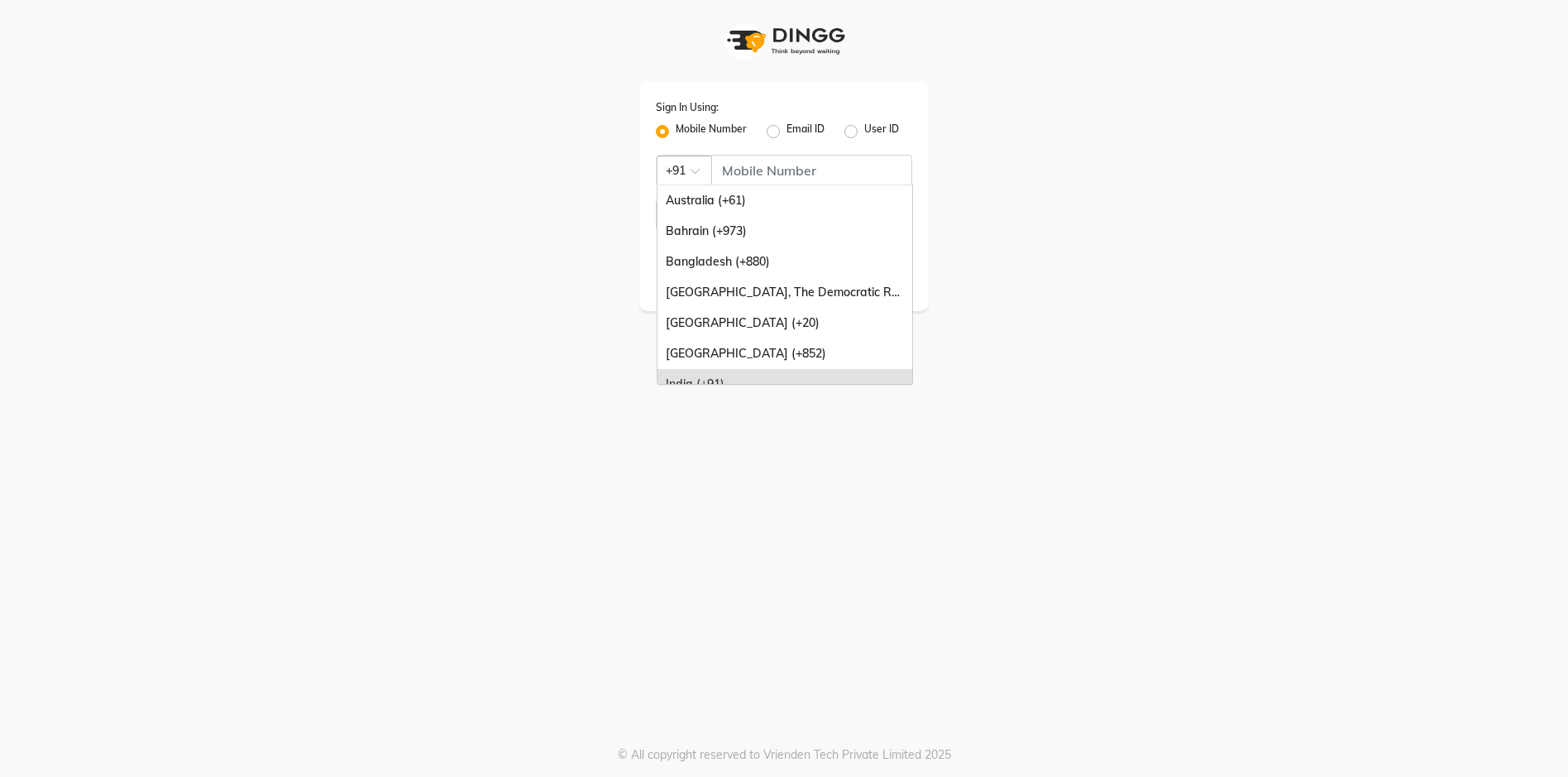
click at [685, 166] on div at bounding box center [684, 169] width 54 height 17
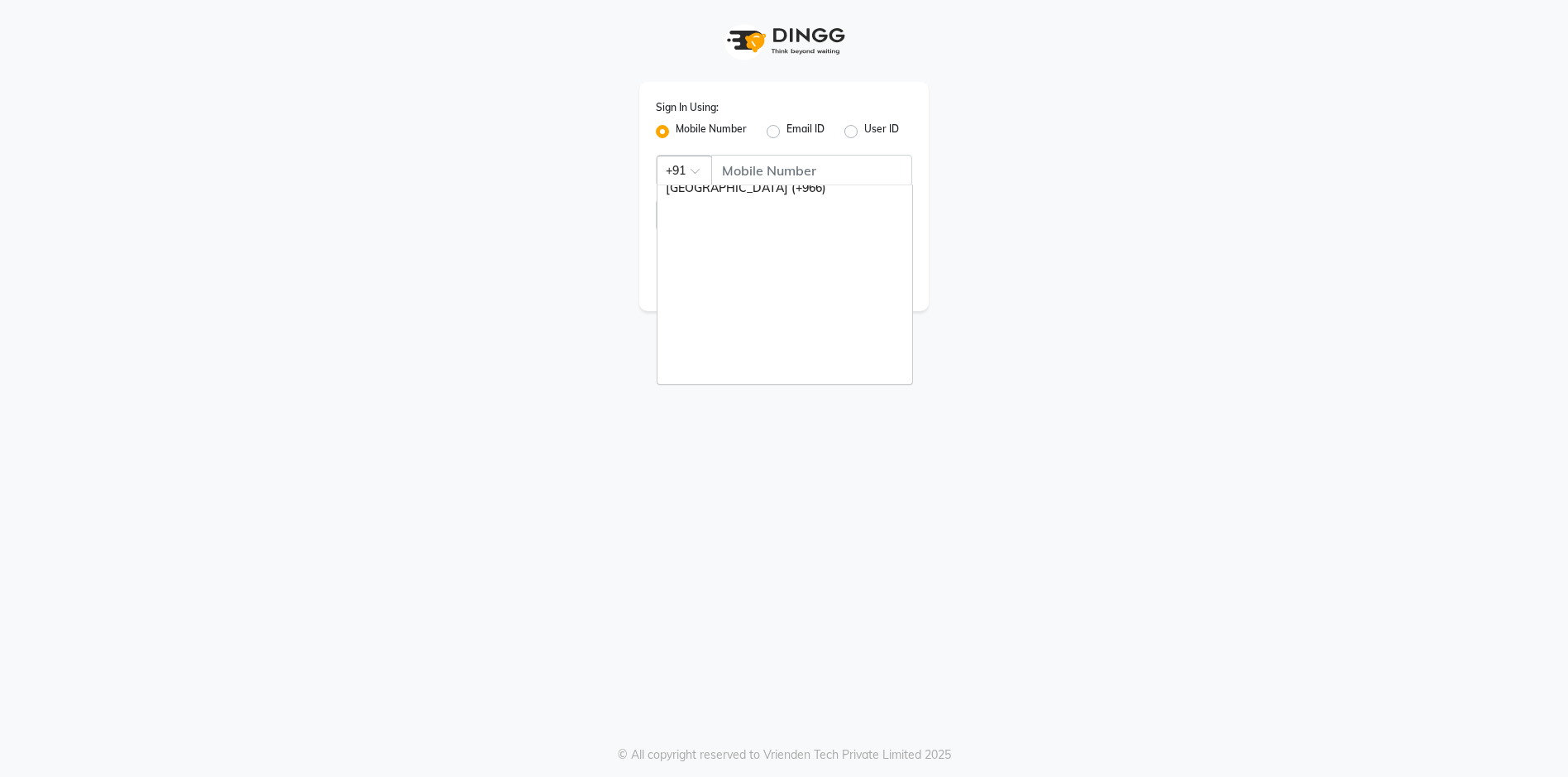
scroll to position [414, 0]
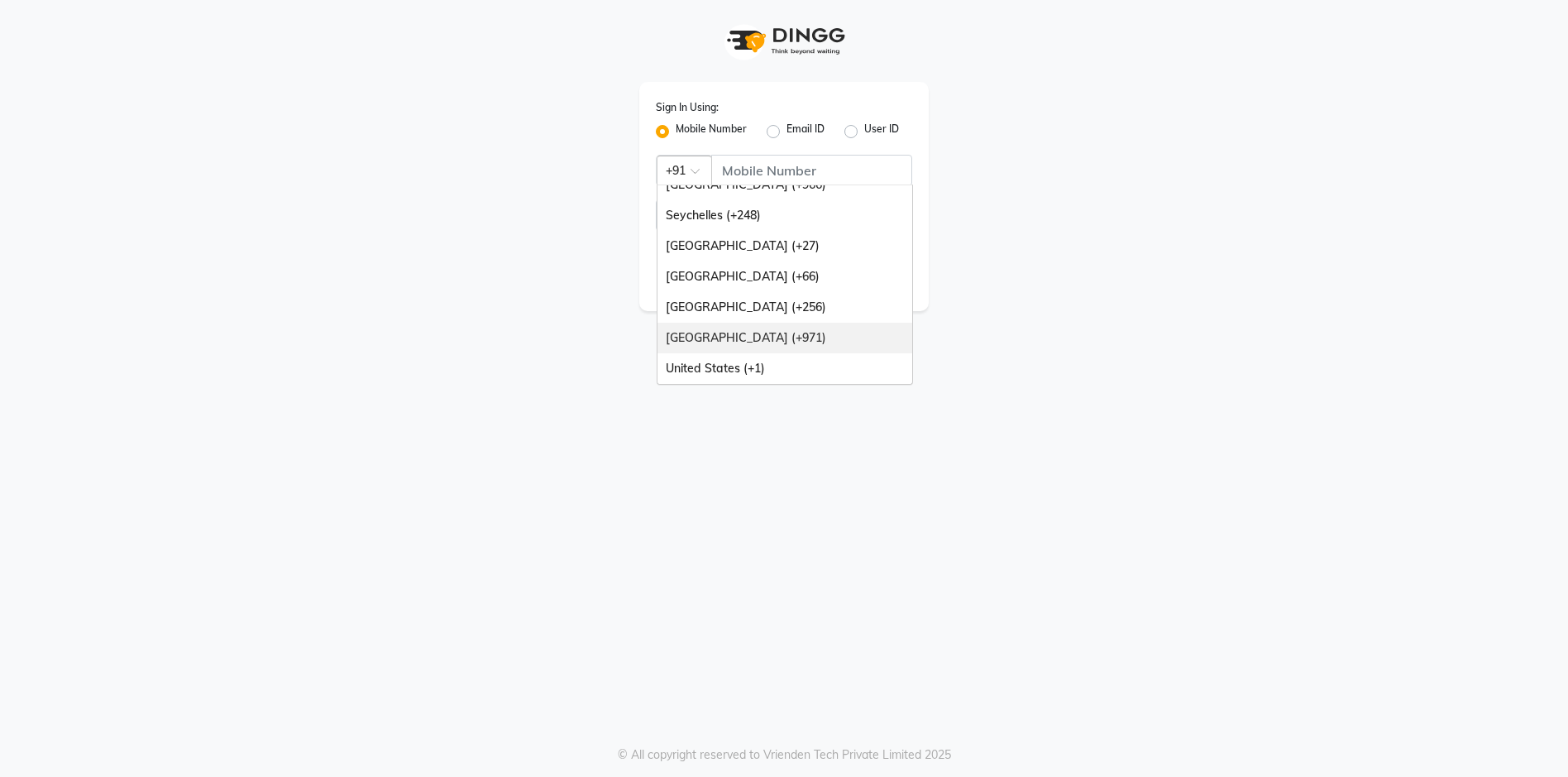
click at [754, 330] on div "United Arab Emirates (+971)" at bounding box center [785, 337] width 255 height 30
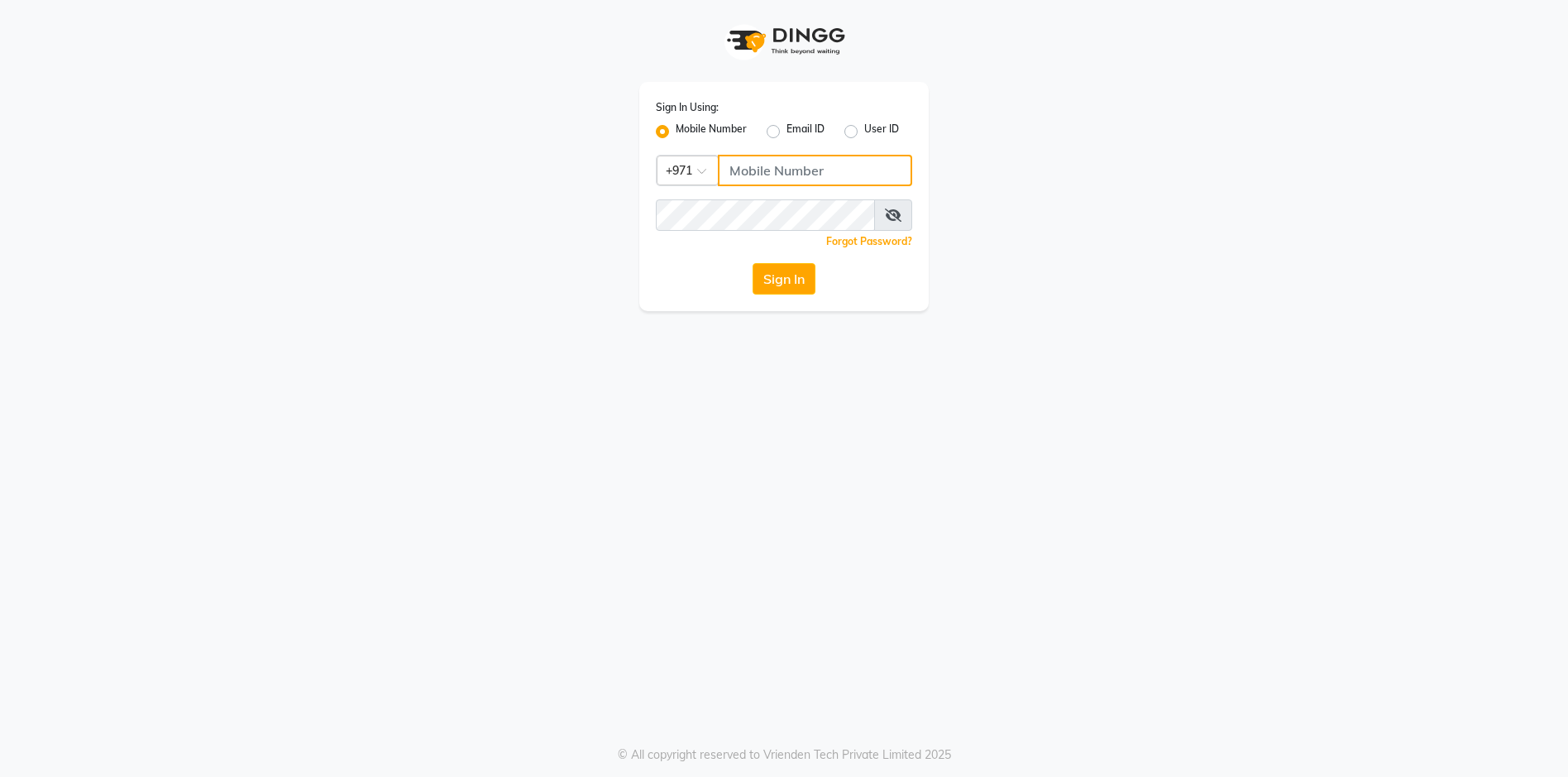
click at [738, 179] on input "Username" at bounding box center [815, 170] width 195 height 31
click at [893, 223] on span at bounding box center [894, 215] width 38 height 31
click at [885, 214] on span at bounding box center [894, 215] width 38 height 31
click at [892, 214] on icon at bounding box center [894, 215] width 16 height 13
click at [649, 259] on div "Sign In Using: Mobile Number Email ID User ID Country Code × +971 543944492 Rem…" at bounding box center [784, 197] width 290 height 229
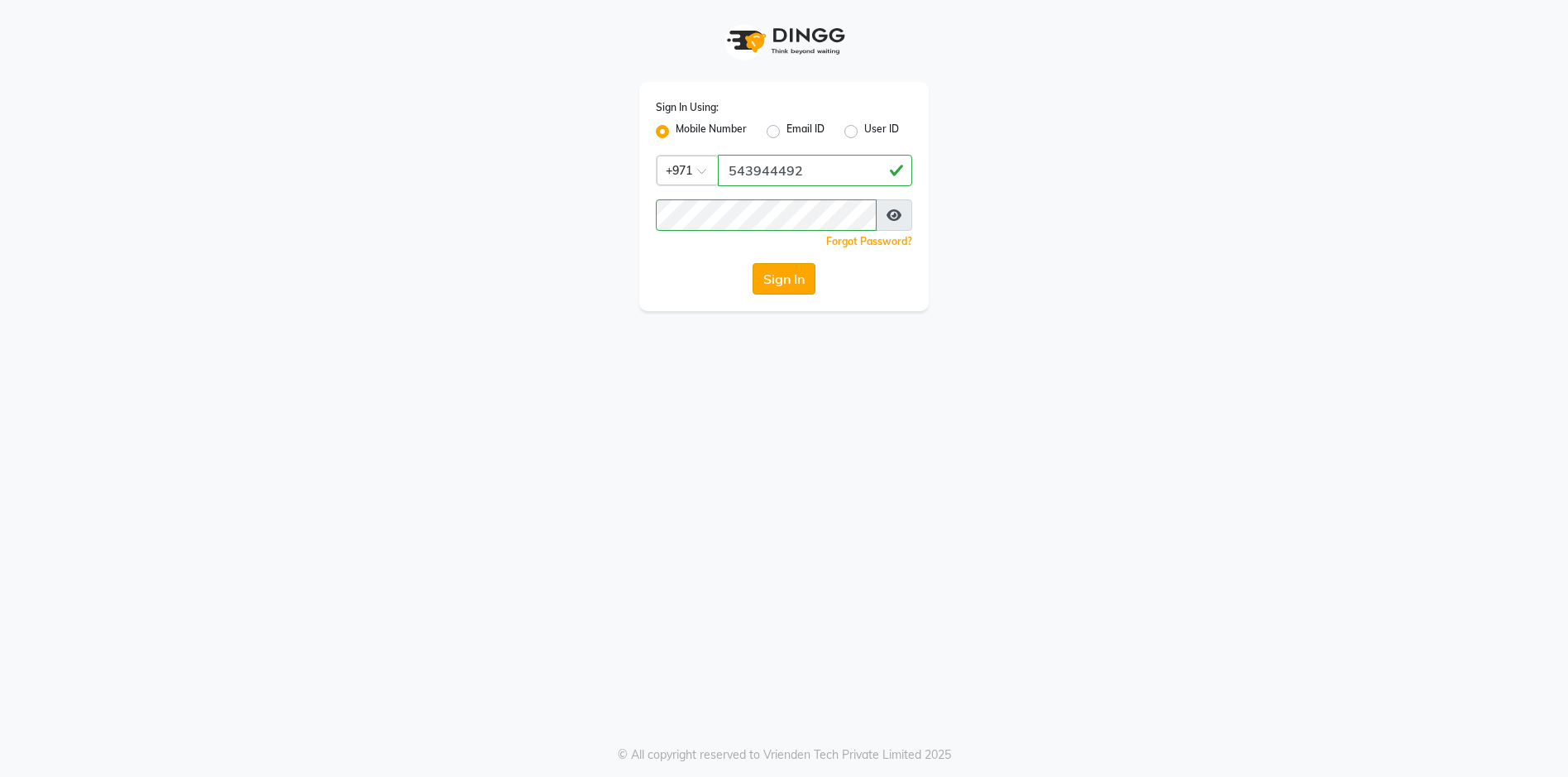
click at [783, 273] on button "Sign In" at bounding box center [784, 279] width 63 height 31
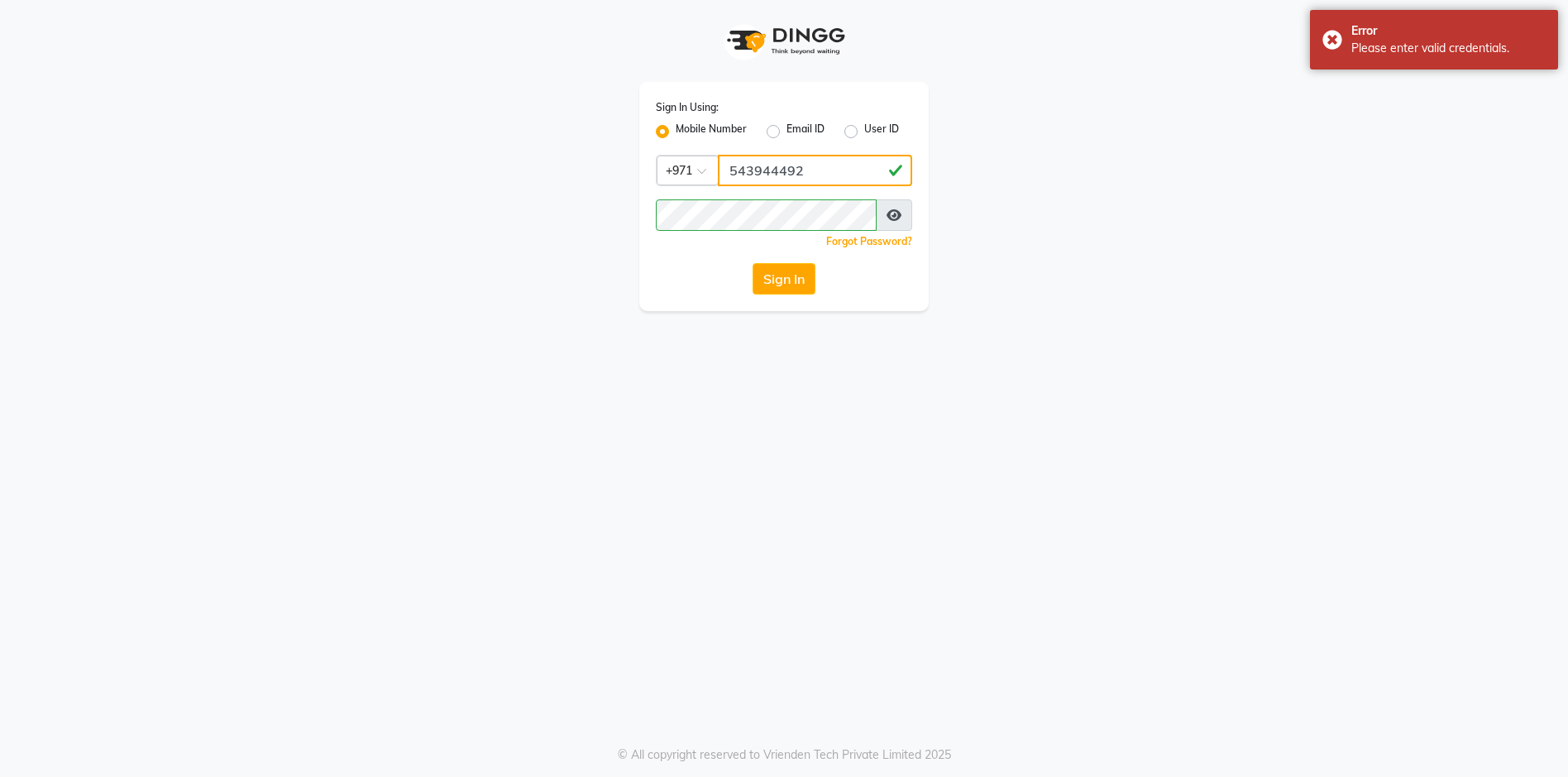
drag, startPoint x: 832, startPoint y: 170, endPoint x: 749, endPoint y: 174, distance: 83.1
click at [749, 174] on input "543944492" at bounding box center [815, 170] width 195 height 31
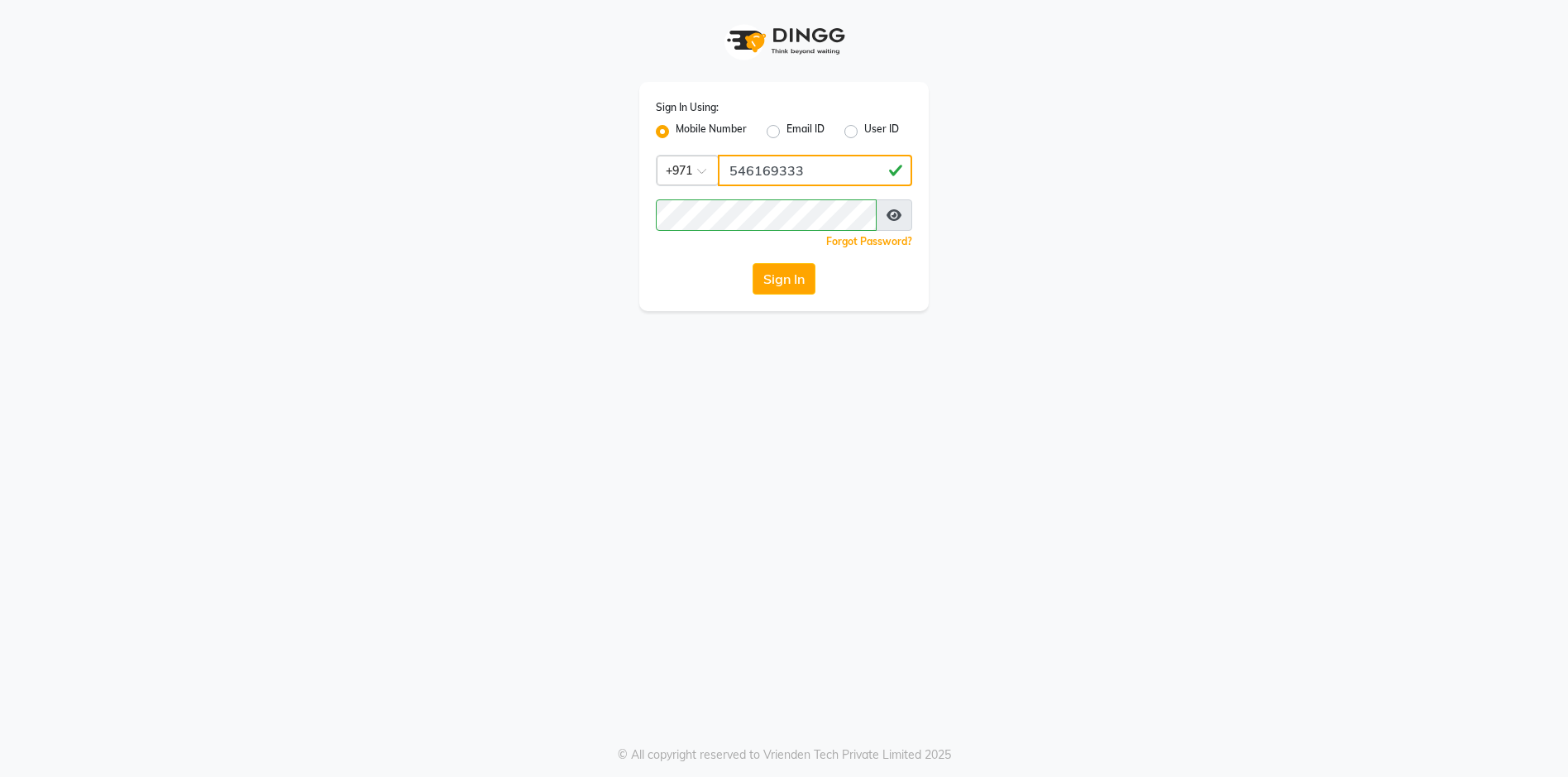
type input "546169333"
click at [768, 270] on button "Sign In" at bounding box center [784, 279] width 63 height 31
